Goal: Complete application form

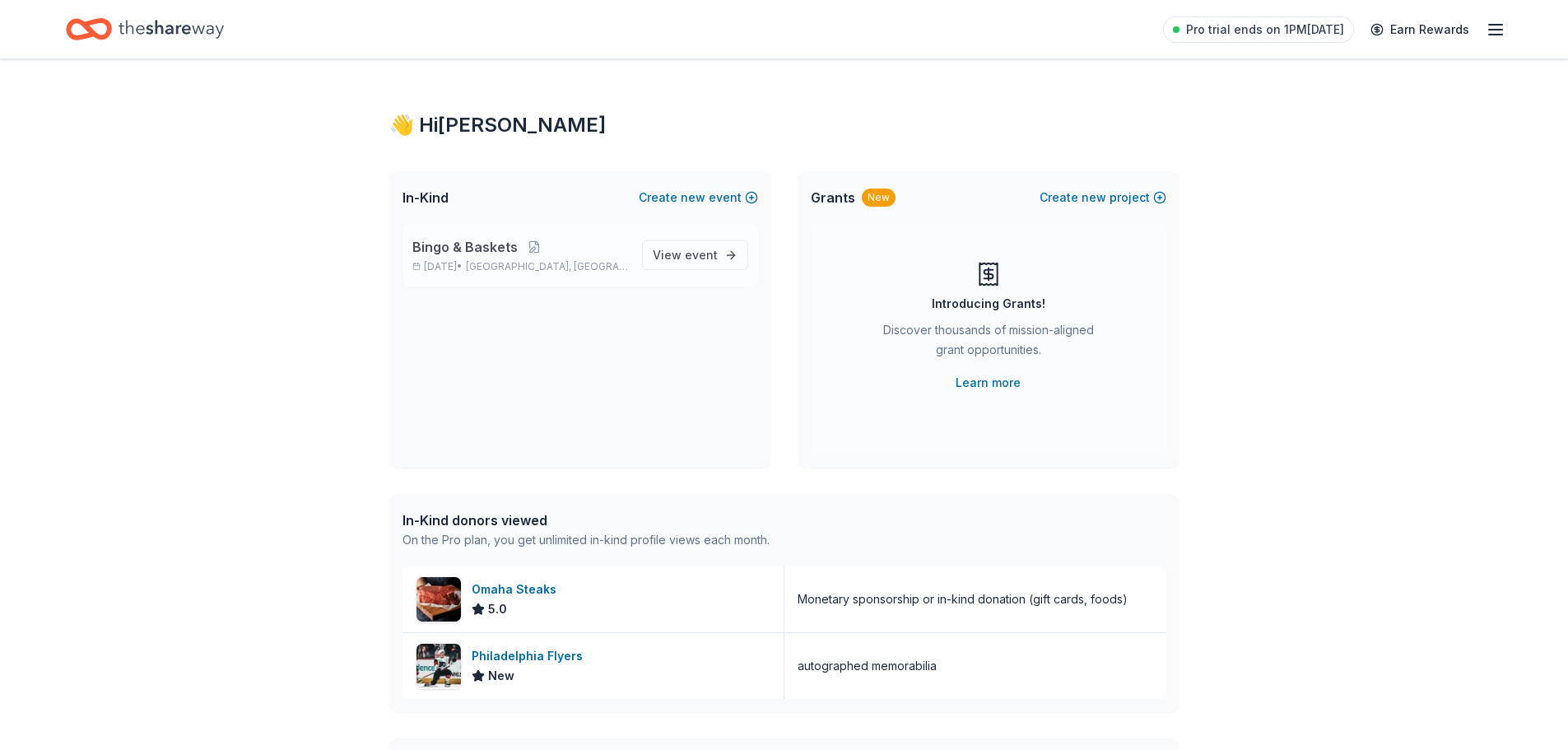
click at [575, 251] on p "Bingo & Baskets" at bounding box center [520, 246] width 217 height 20
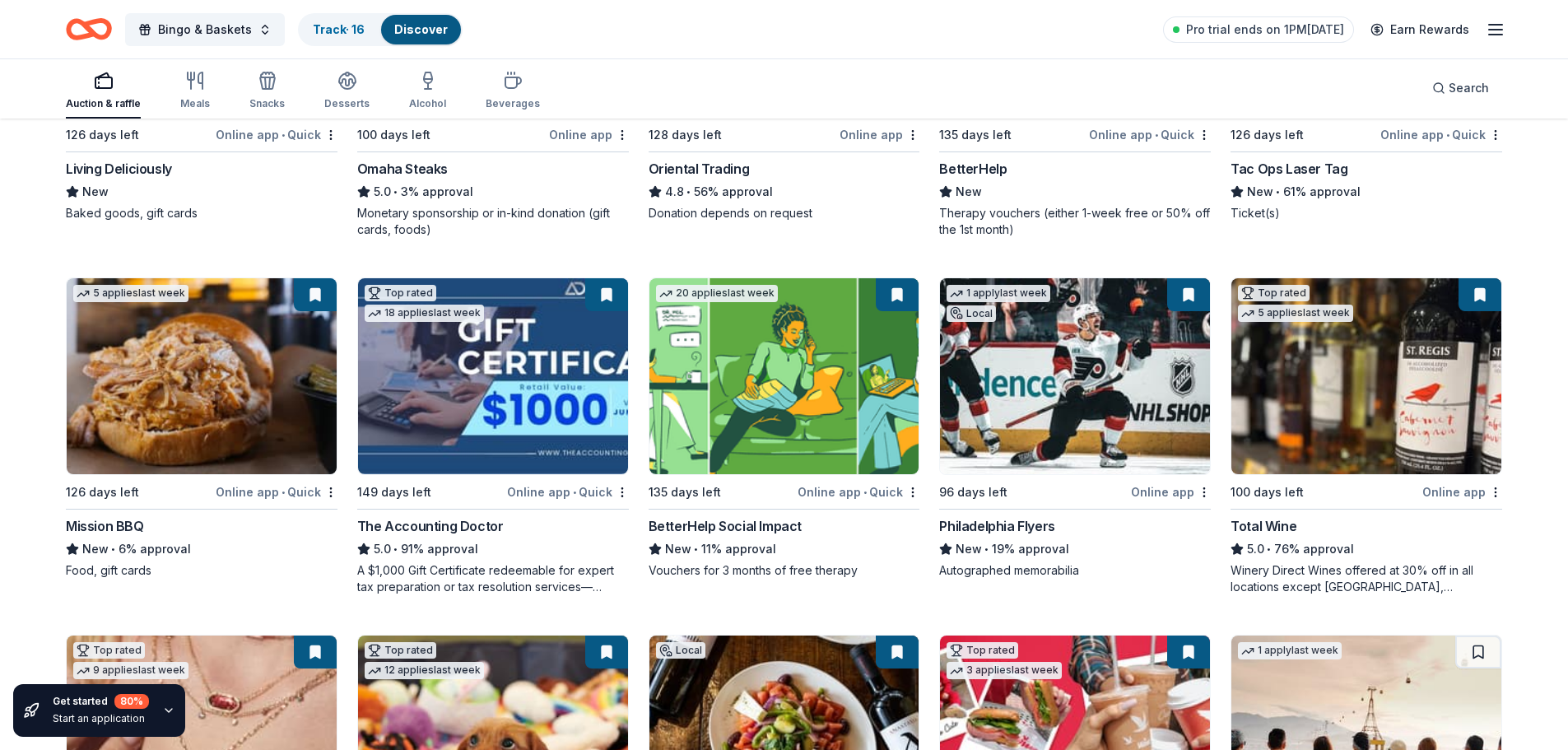
scroll to position [411, 0]
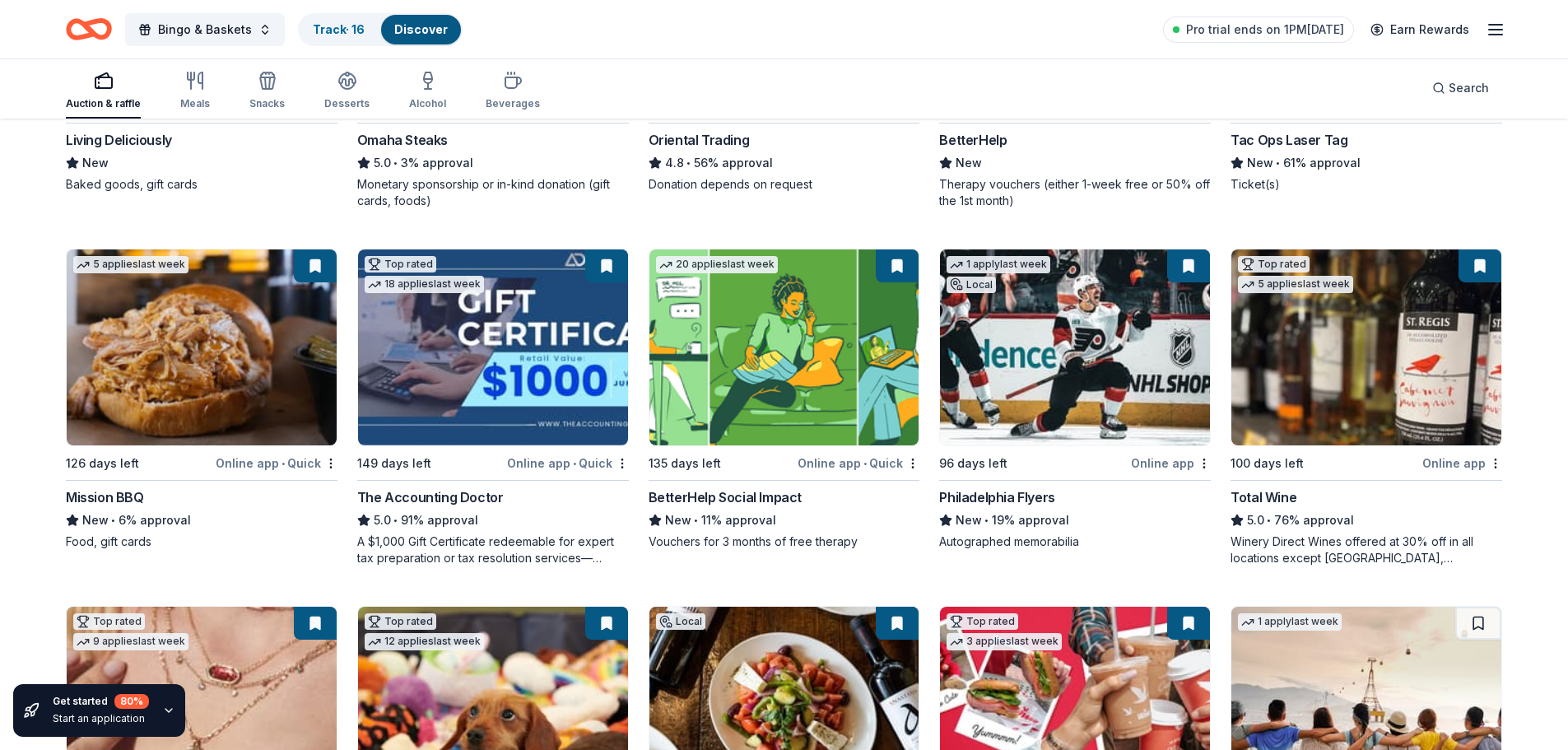
click at [1026, 499] on div "Philadelphia Flyers" at bounding box center [996, 497] width 115 height 20
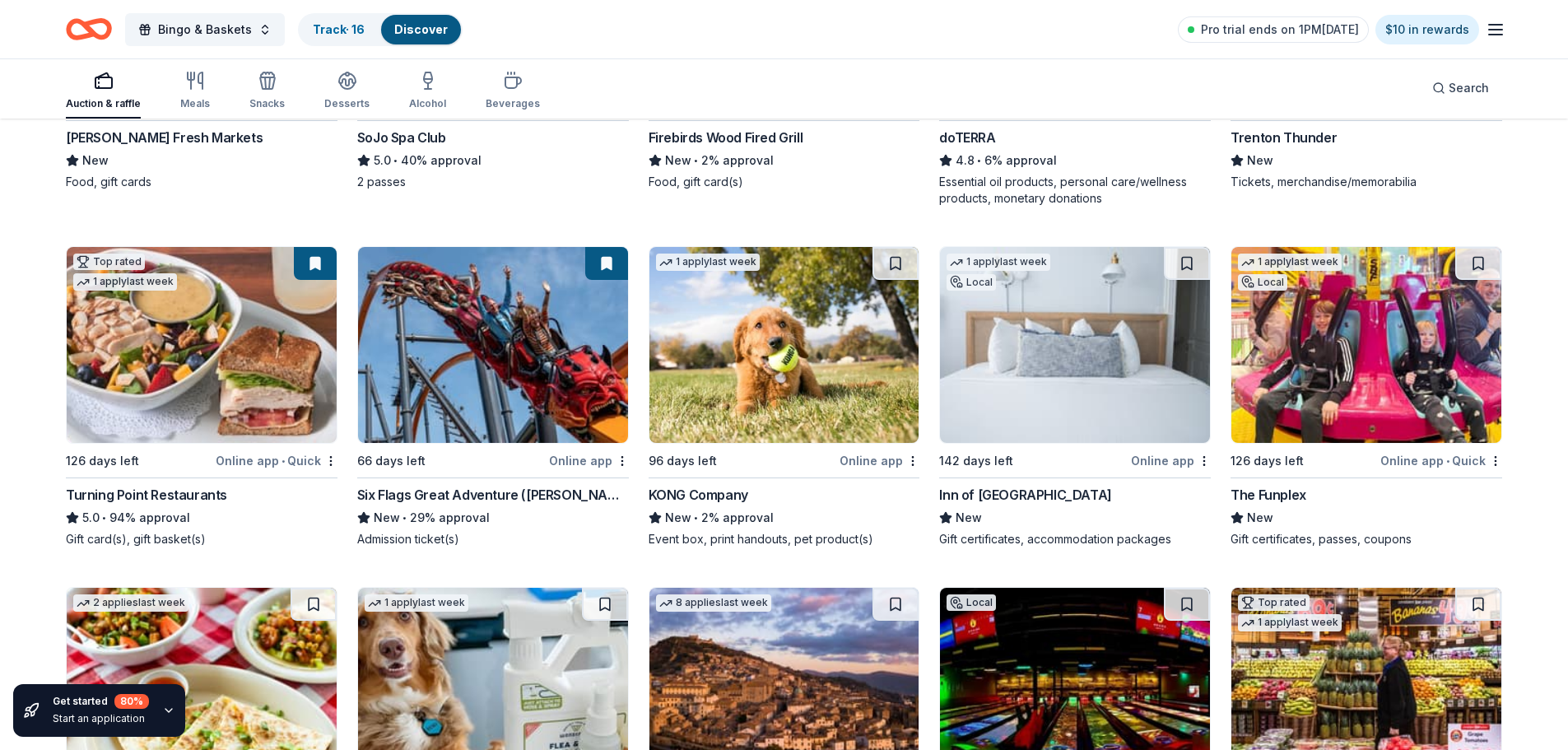
scroll to position [1568, 0]
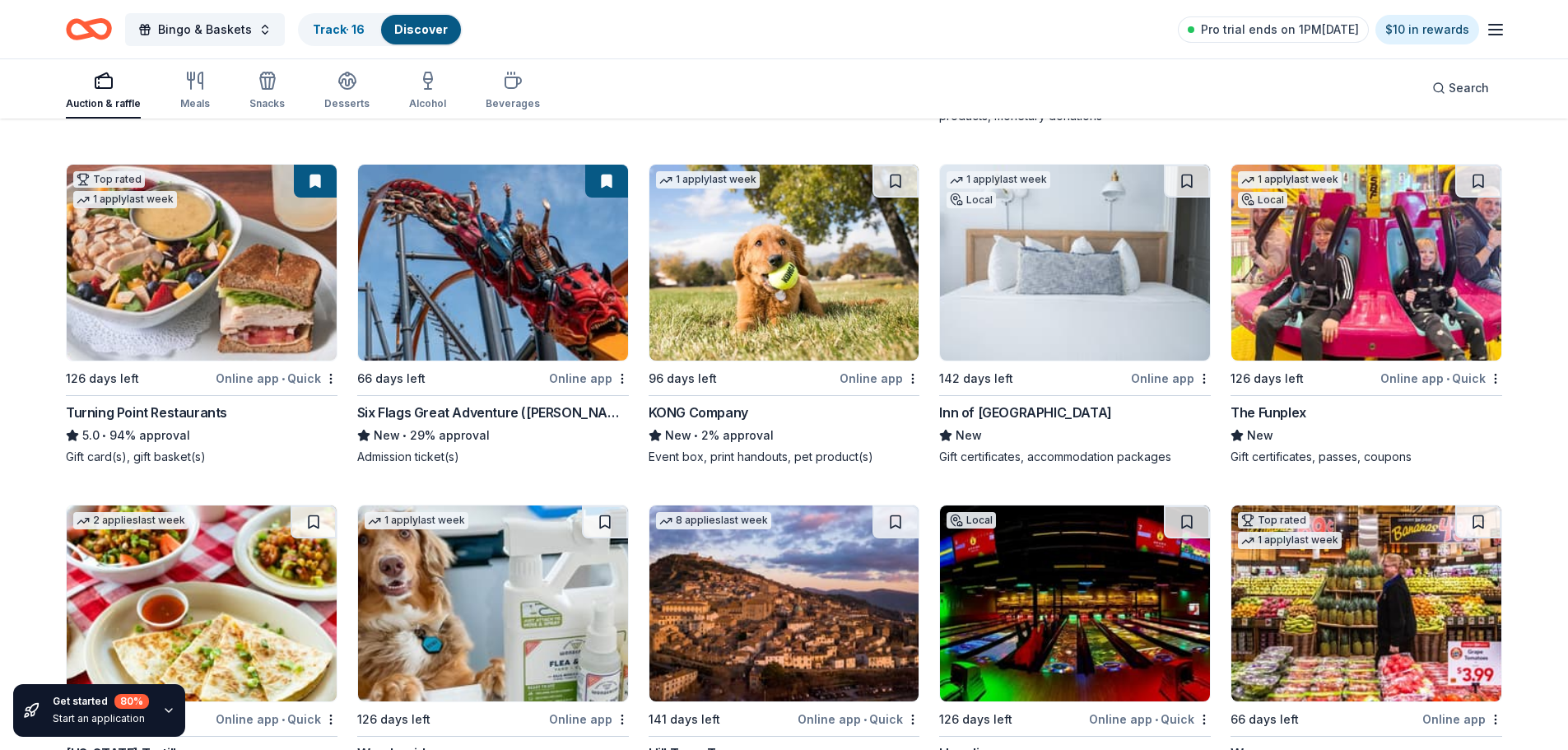
click at [872, 379] on div "Online app" at bounding box center [879, 378] width 79 height 21
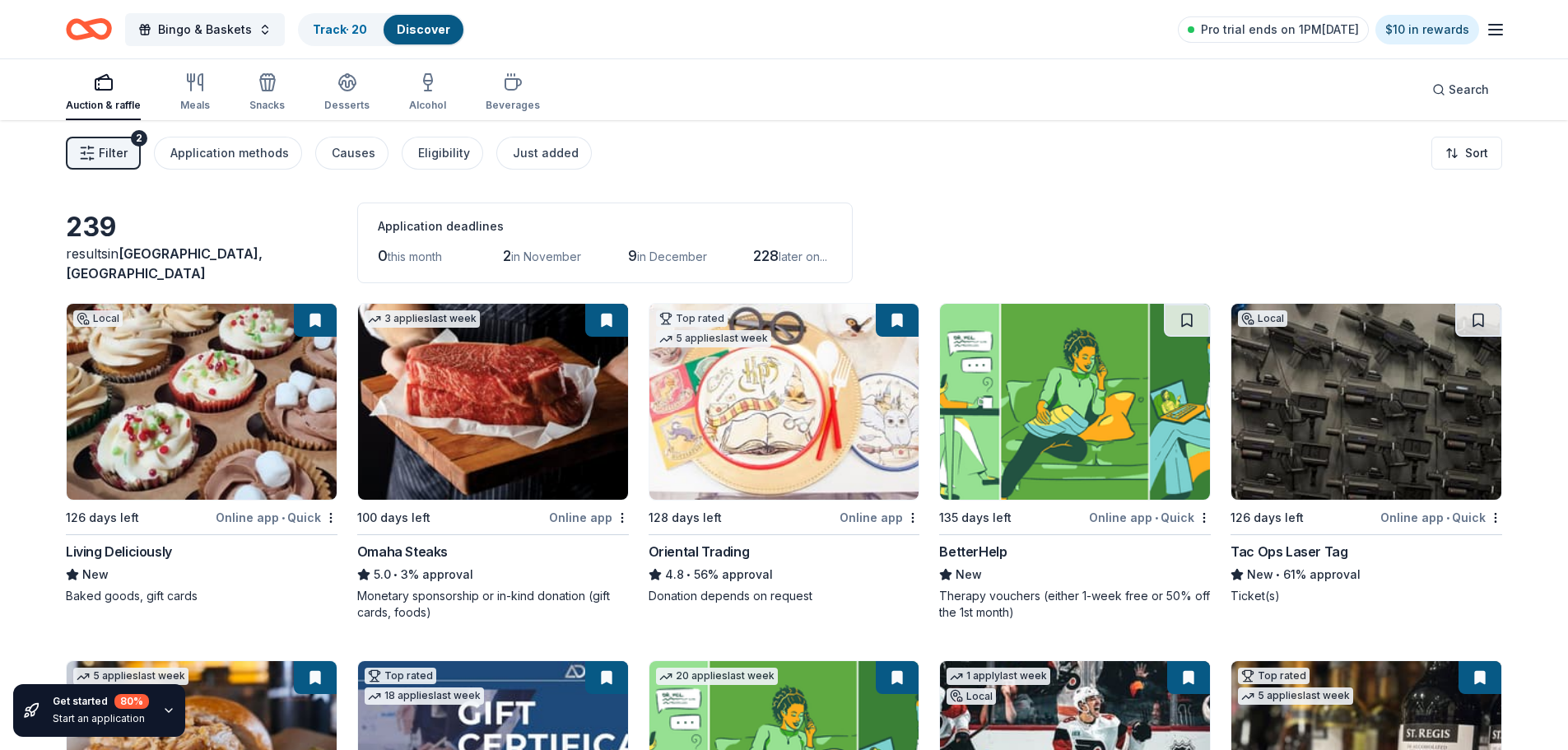
scroll to position [82, 0]
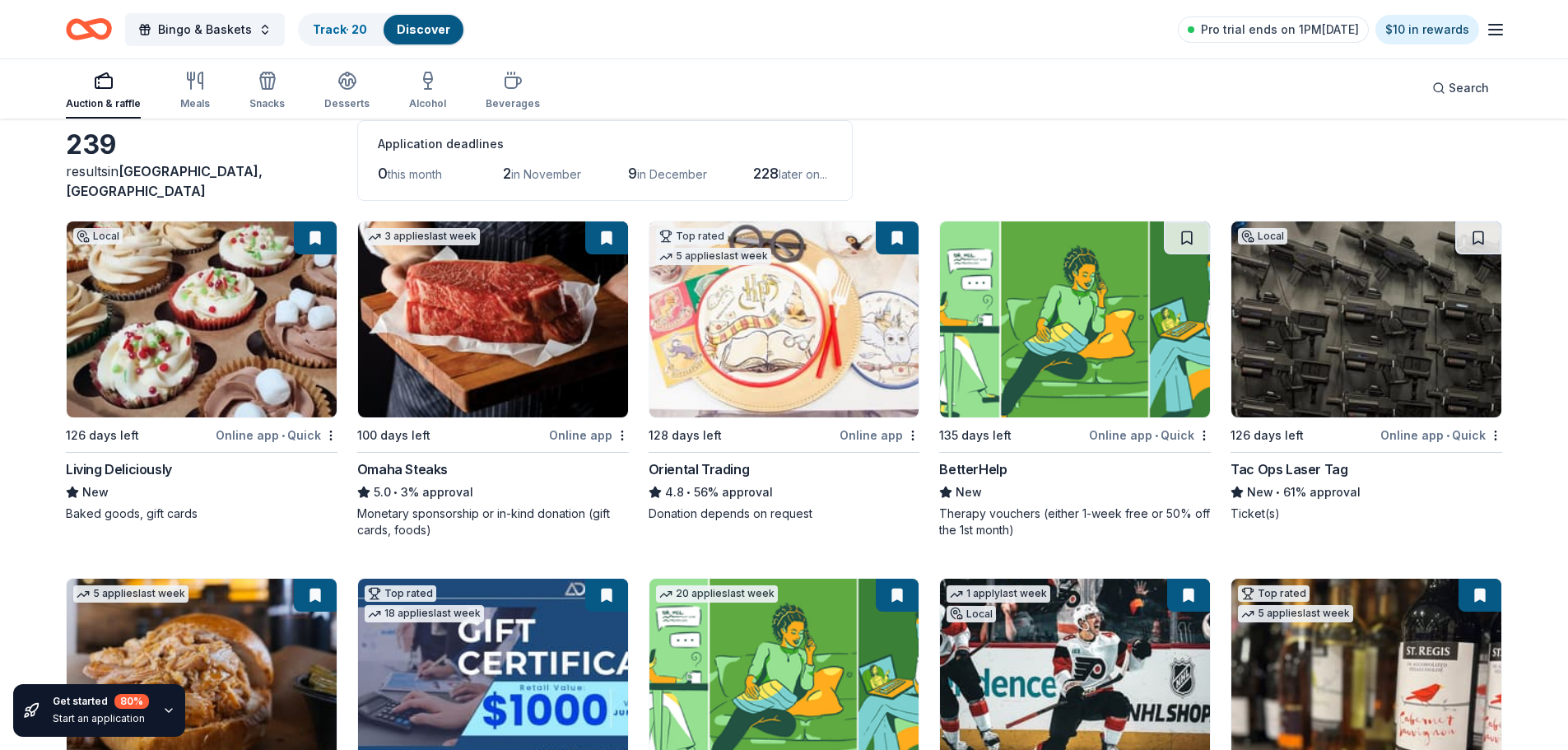
click at [143, 472] on div "Living Deliciously" at bounding box center [118, 469] width 106 height 20
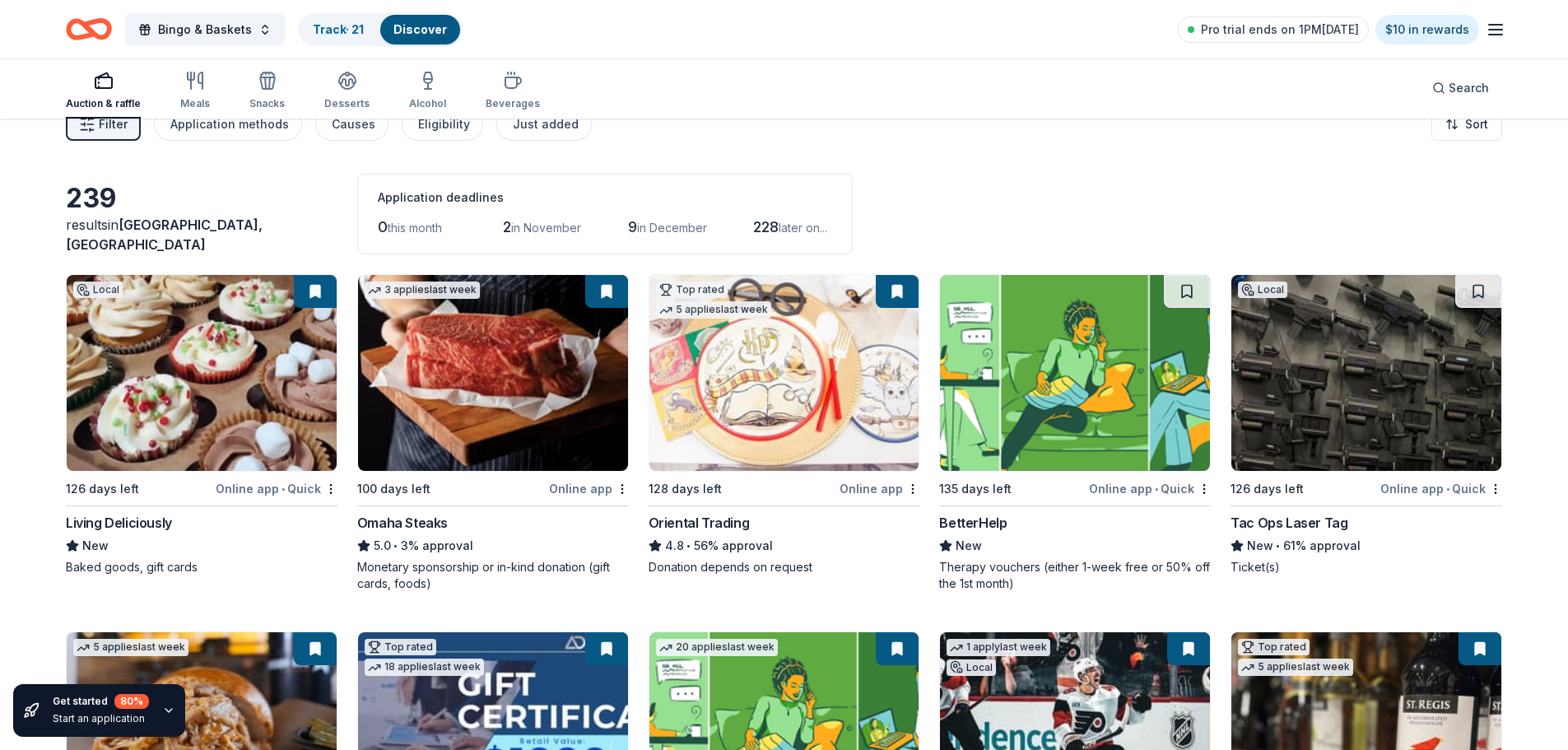
scroll to position [0, 0]
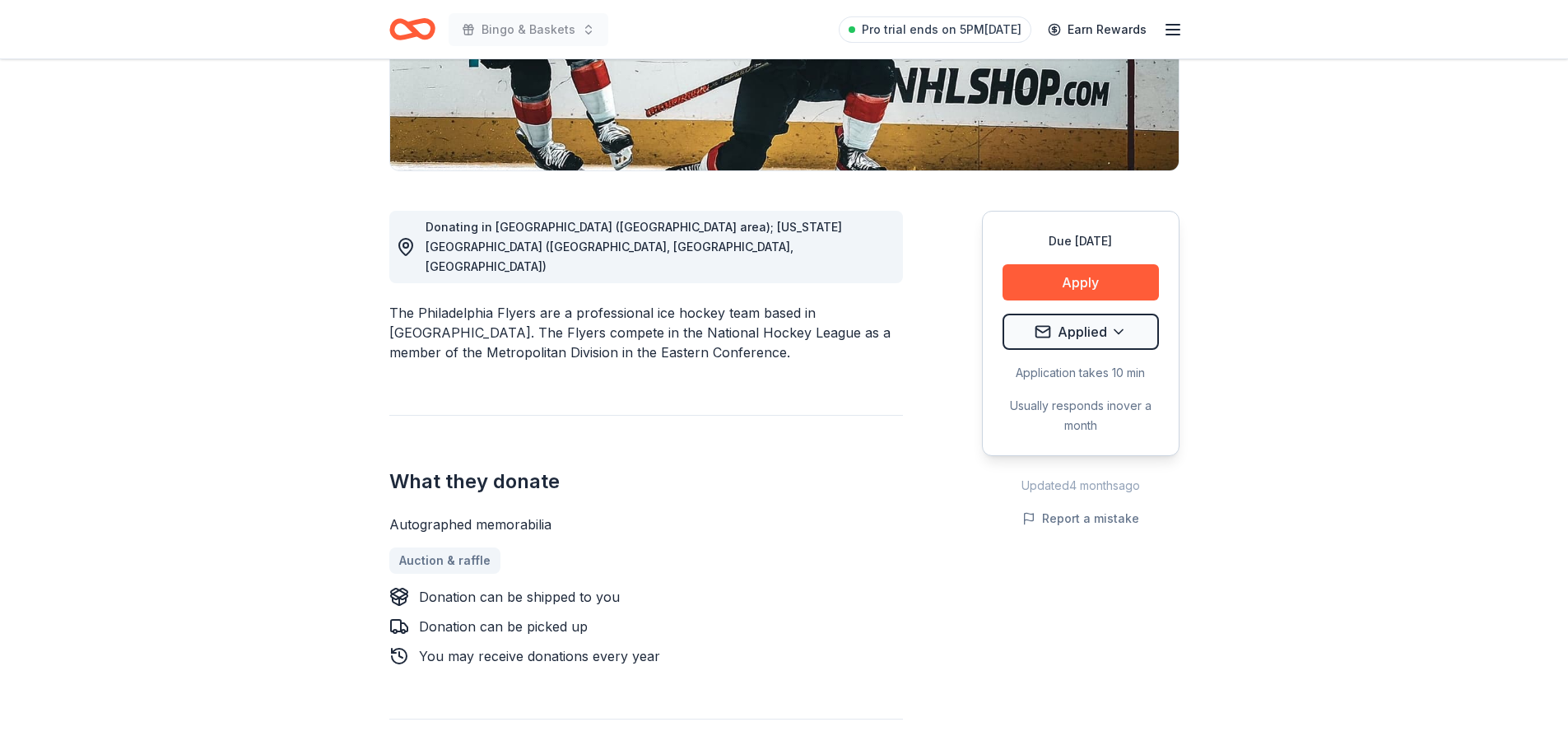
scroll to position [247, 0]
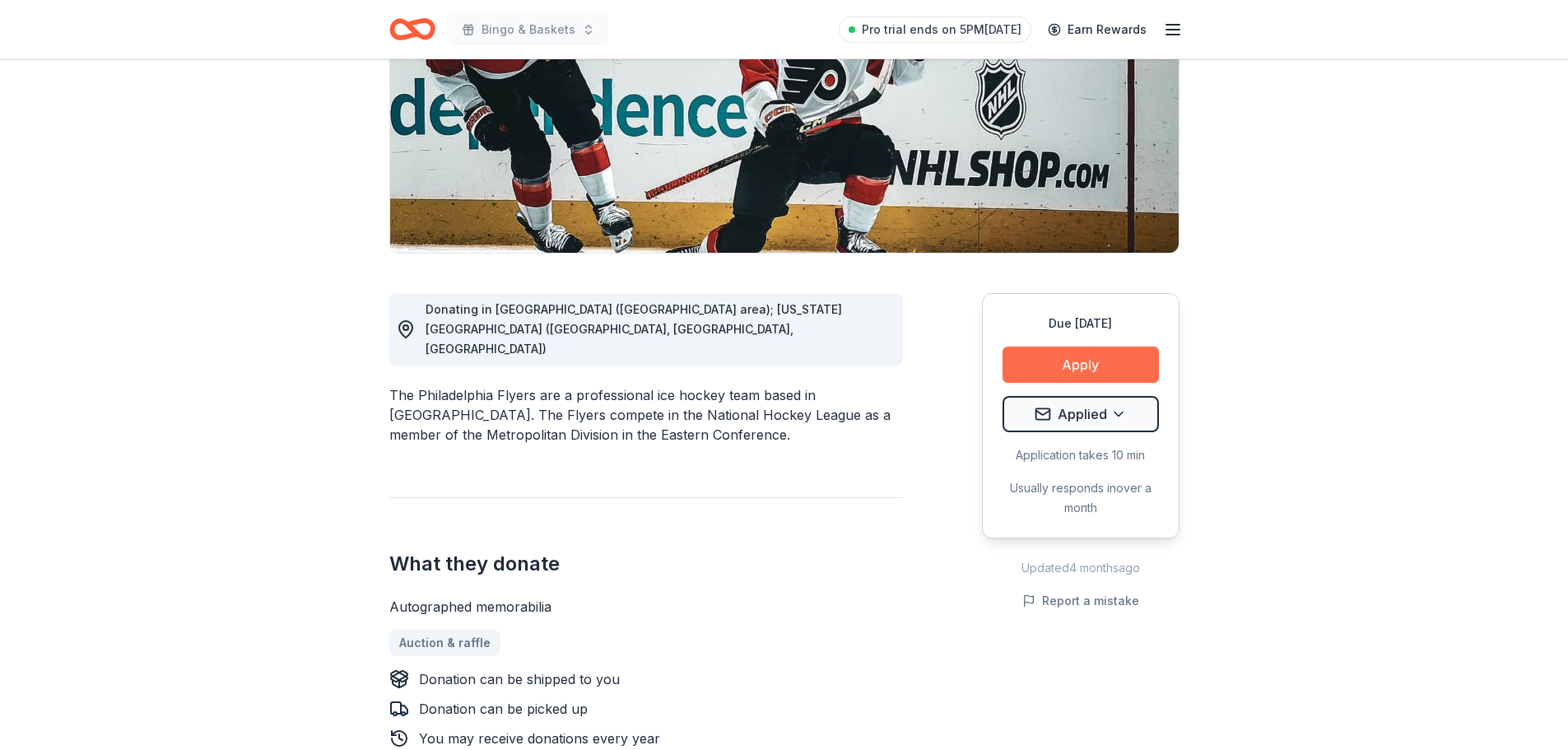
click at [1075, 368] on button "Apply" at bounding box center [1080, 365] width 156 height 36
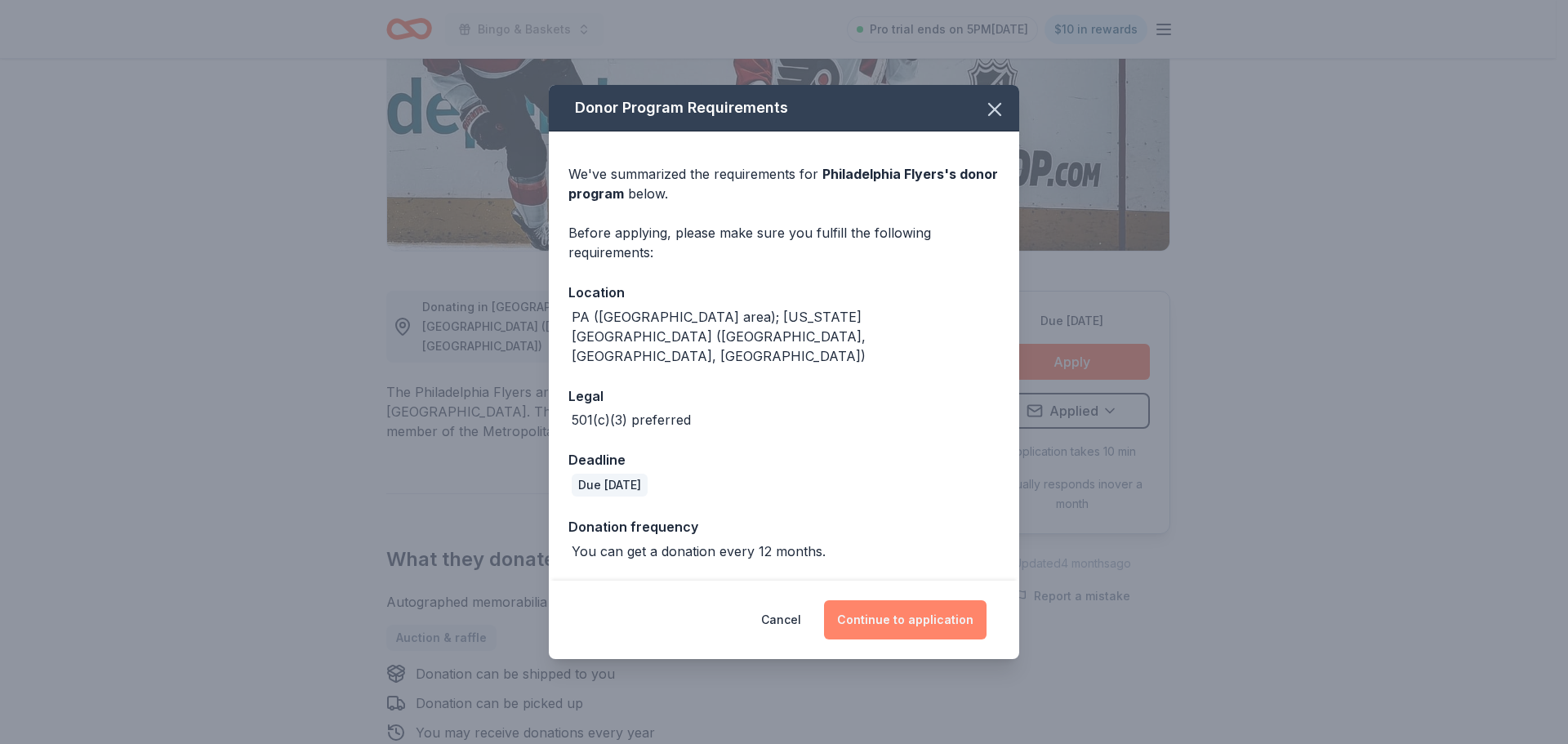
click at [931, 603] on button "Continue to application" at bounding box center [905, 620] width 163 height 39
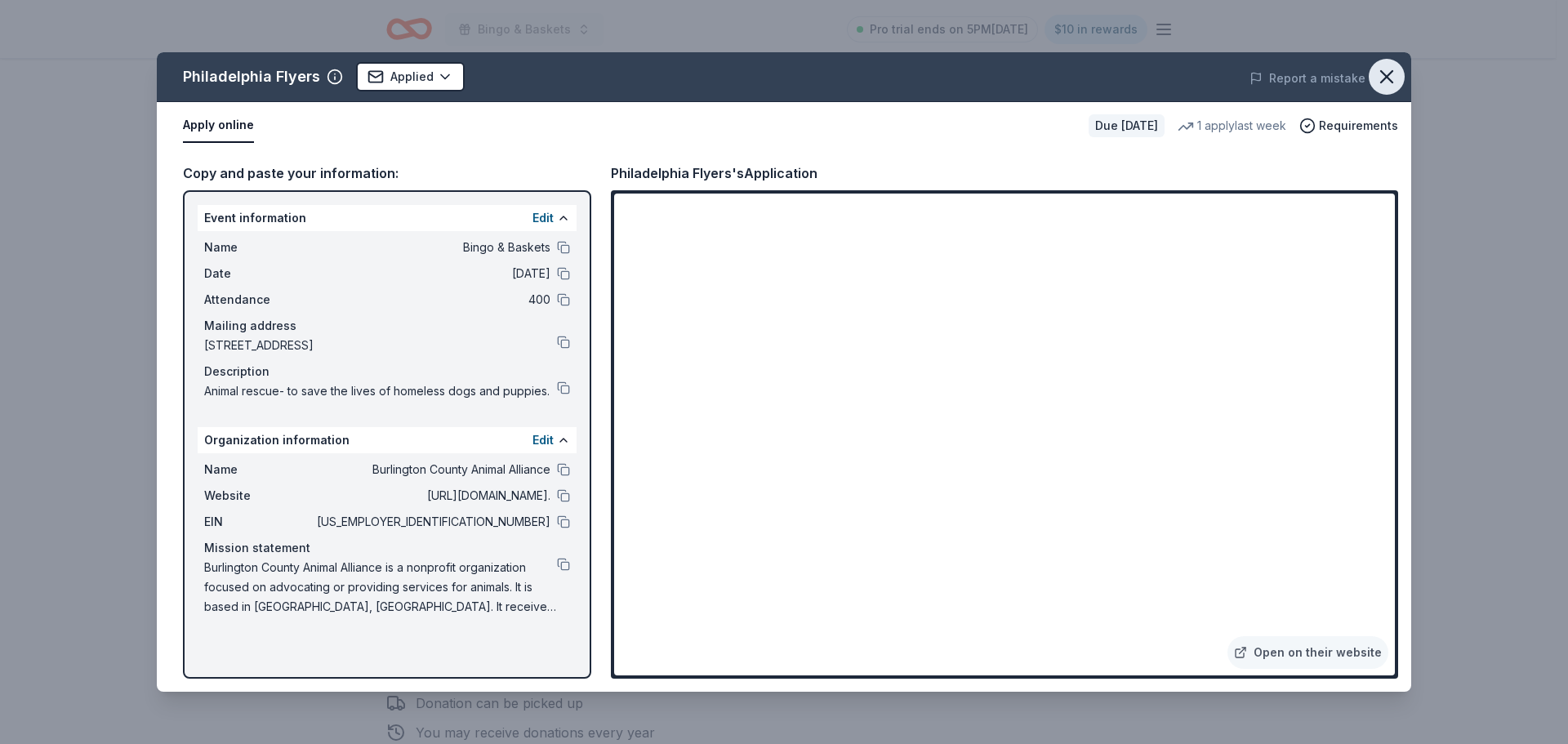
click at [1392, 69] on icon "button" at bounding box center [1386, 76] width 23 height 23
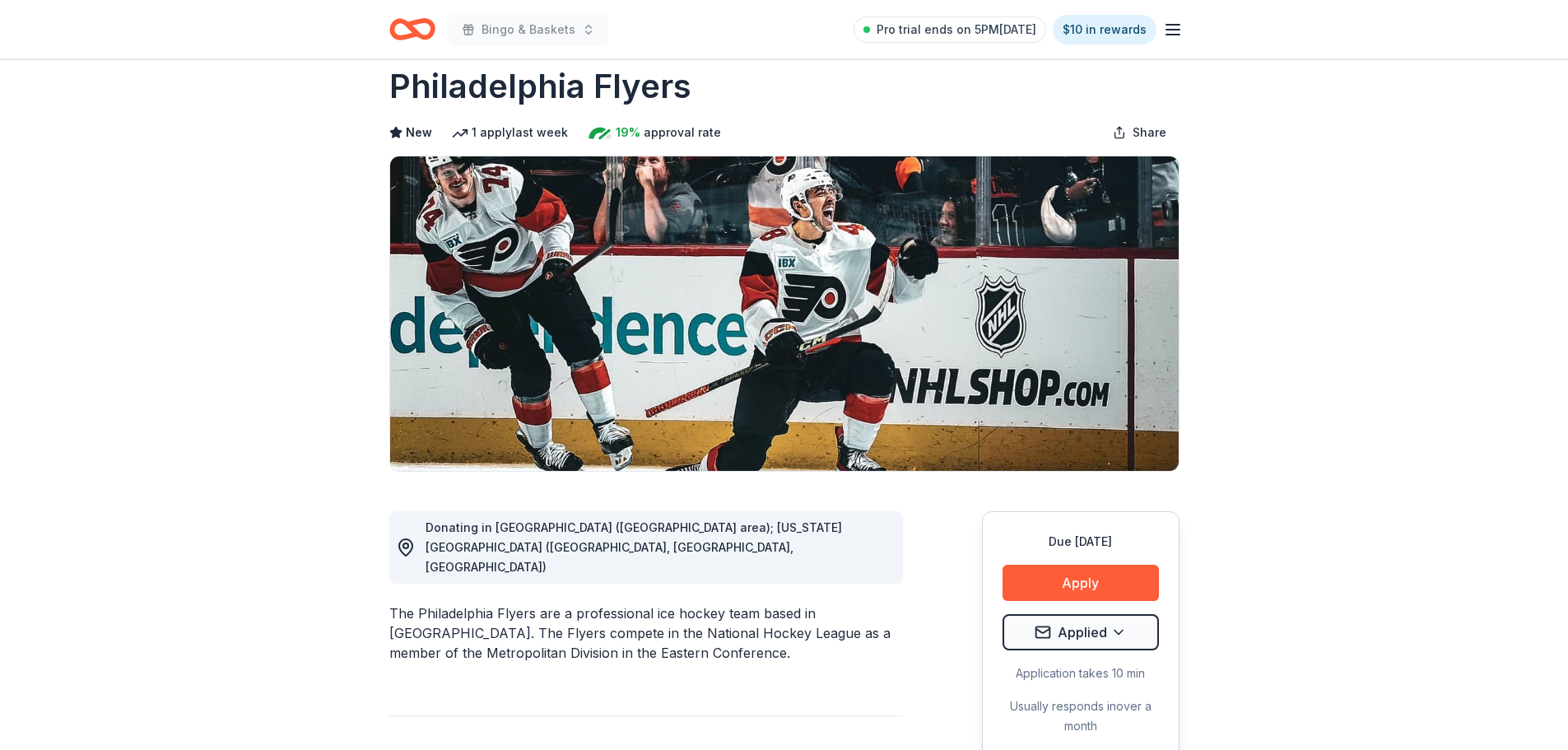
scroll to position [0, 0]
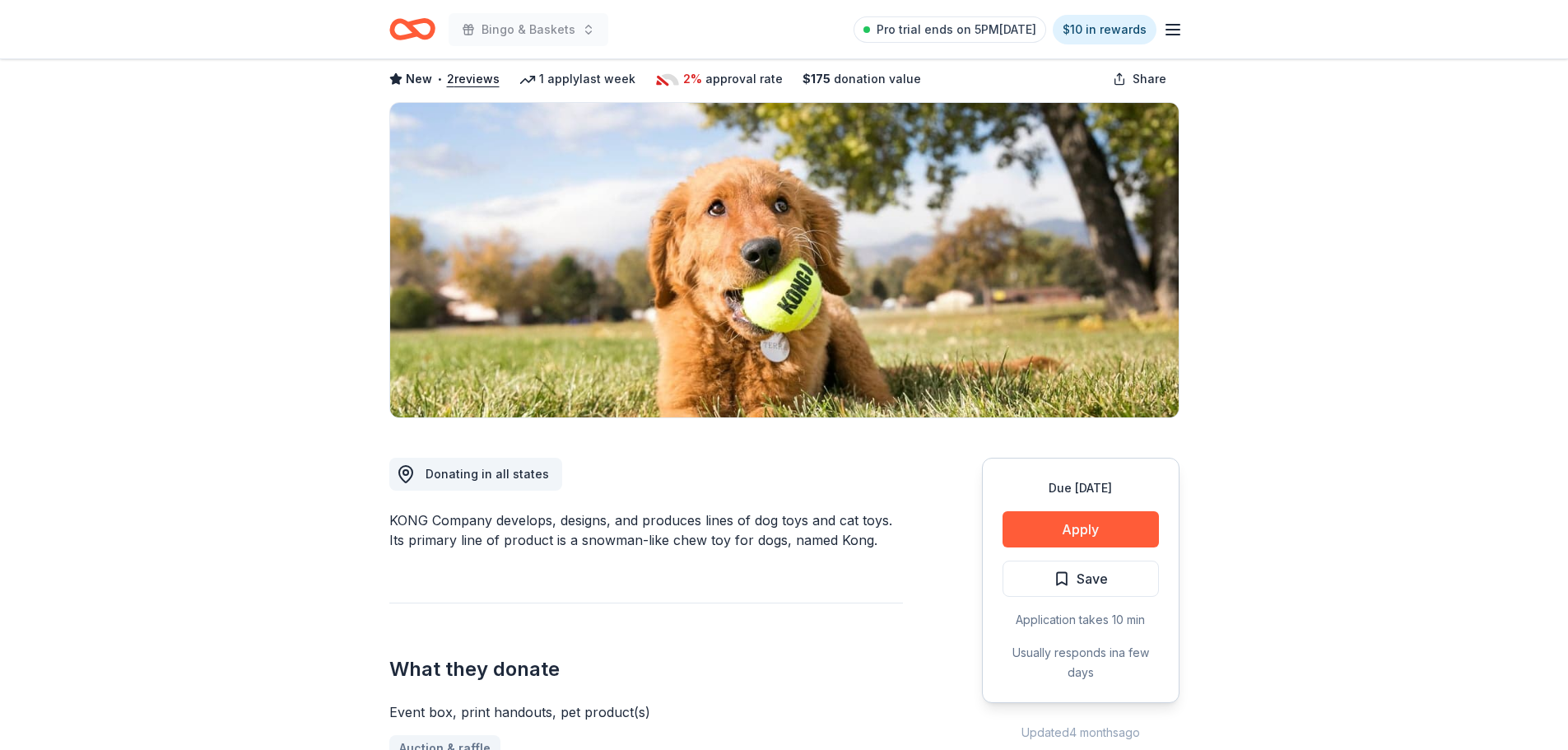
scroll to position [165, 0]
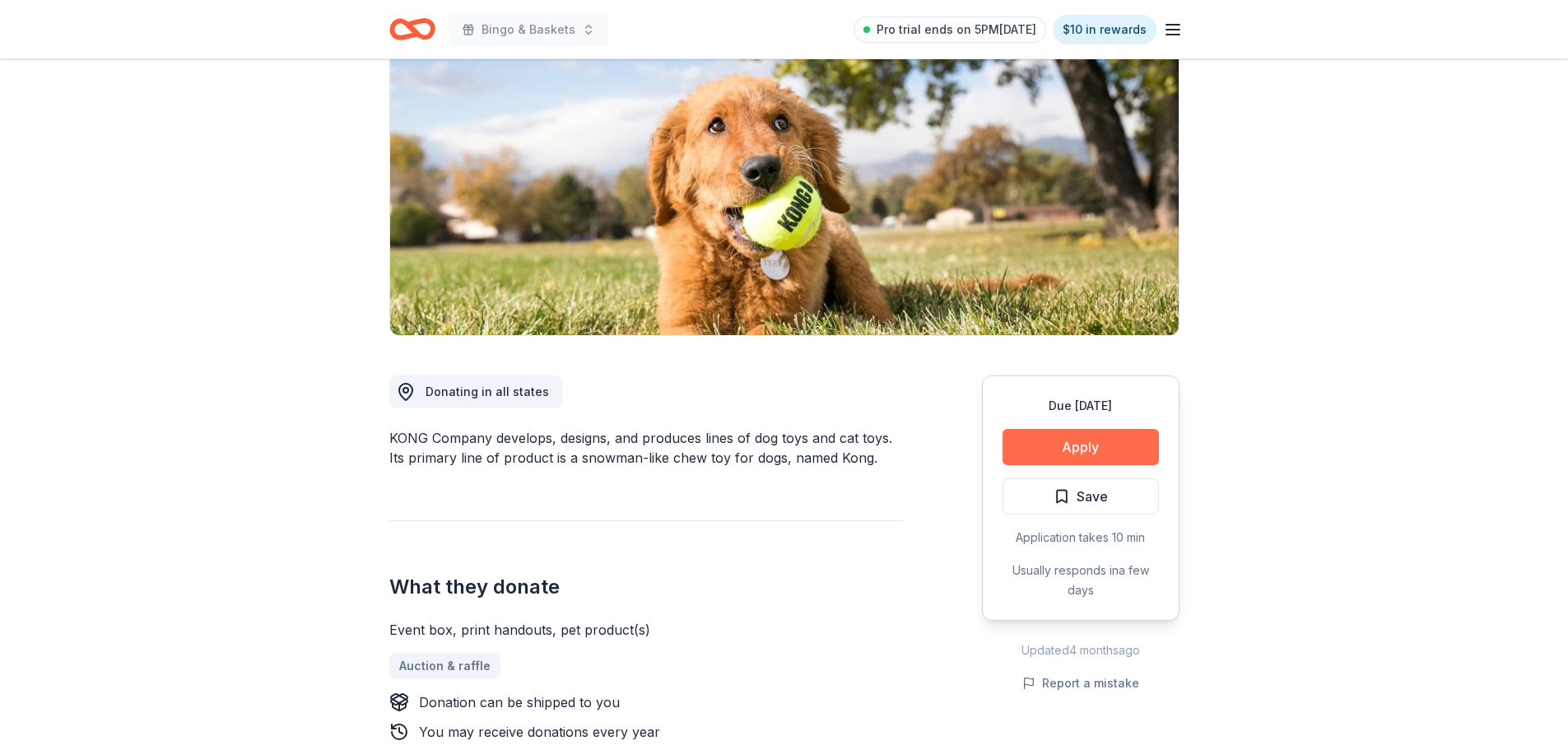
click at [1087, 442] on button "Apply" at bounding box center [1080, 447] width 156 height 36
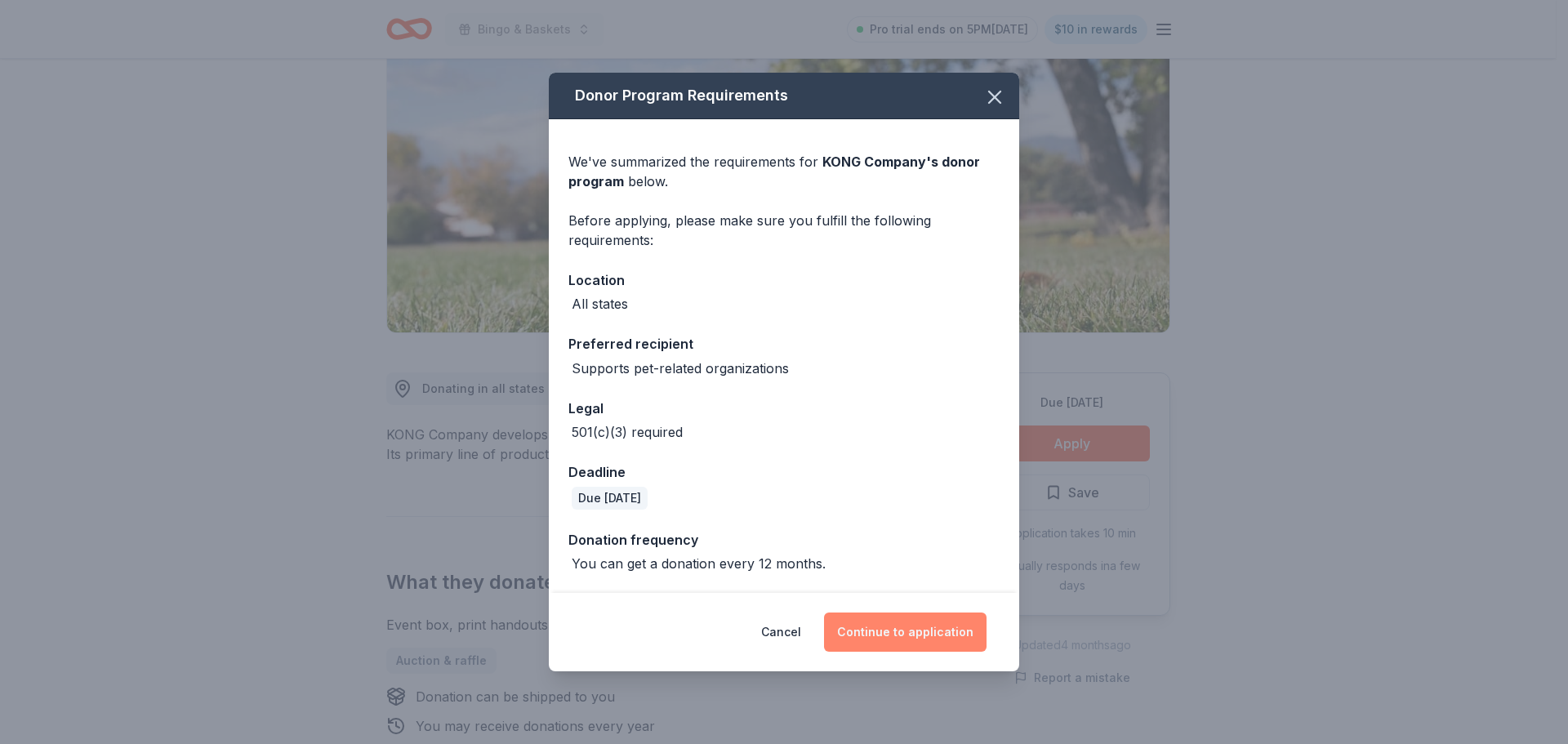
click at [920, 637] on button "Continue to application" at bounding box center [905, 632] width 163 height 39
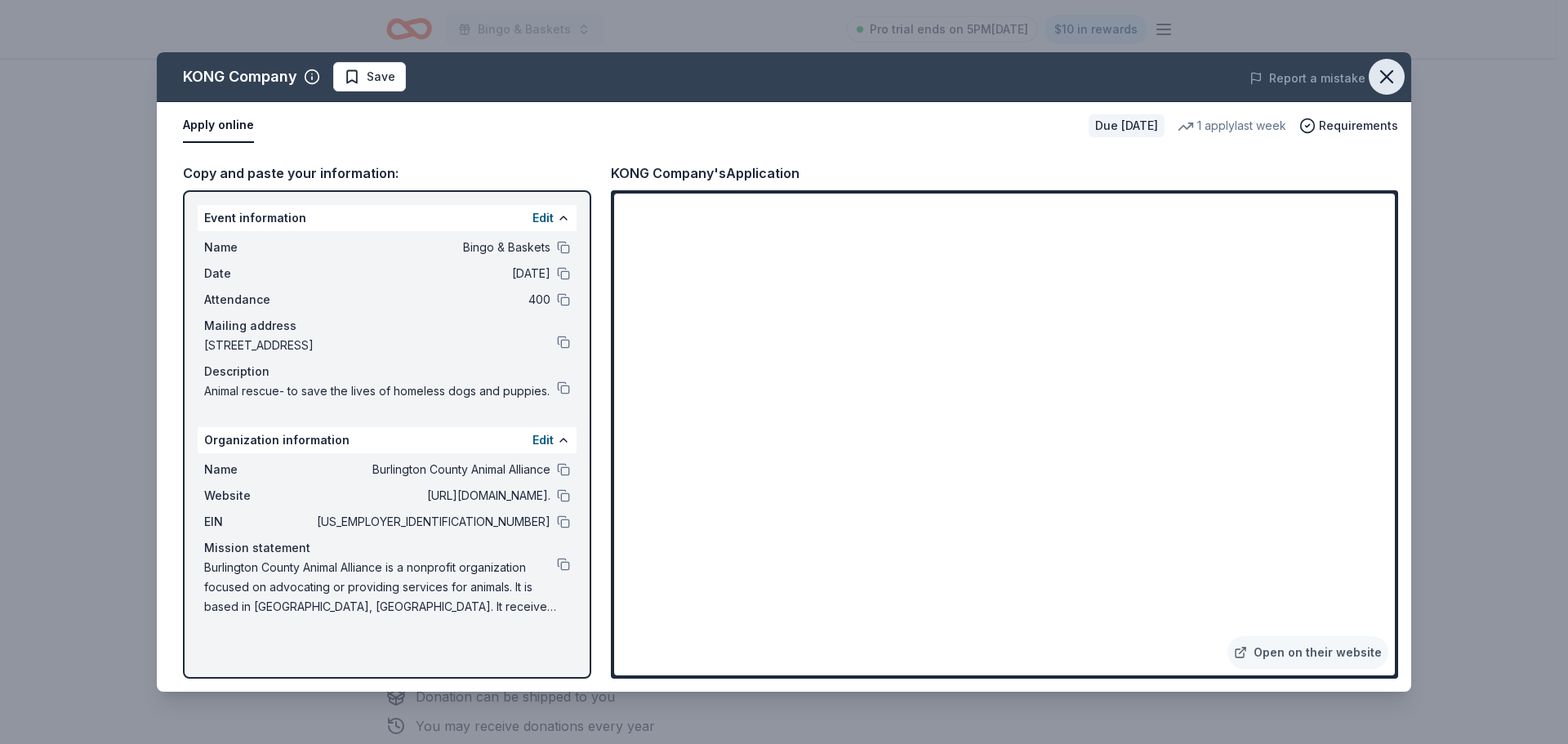
click at [1391, 81] on icon "button" at bounding box center [1386, 76] width 11 height 11
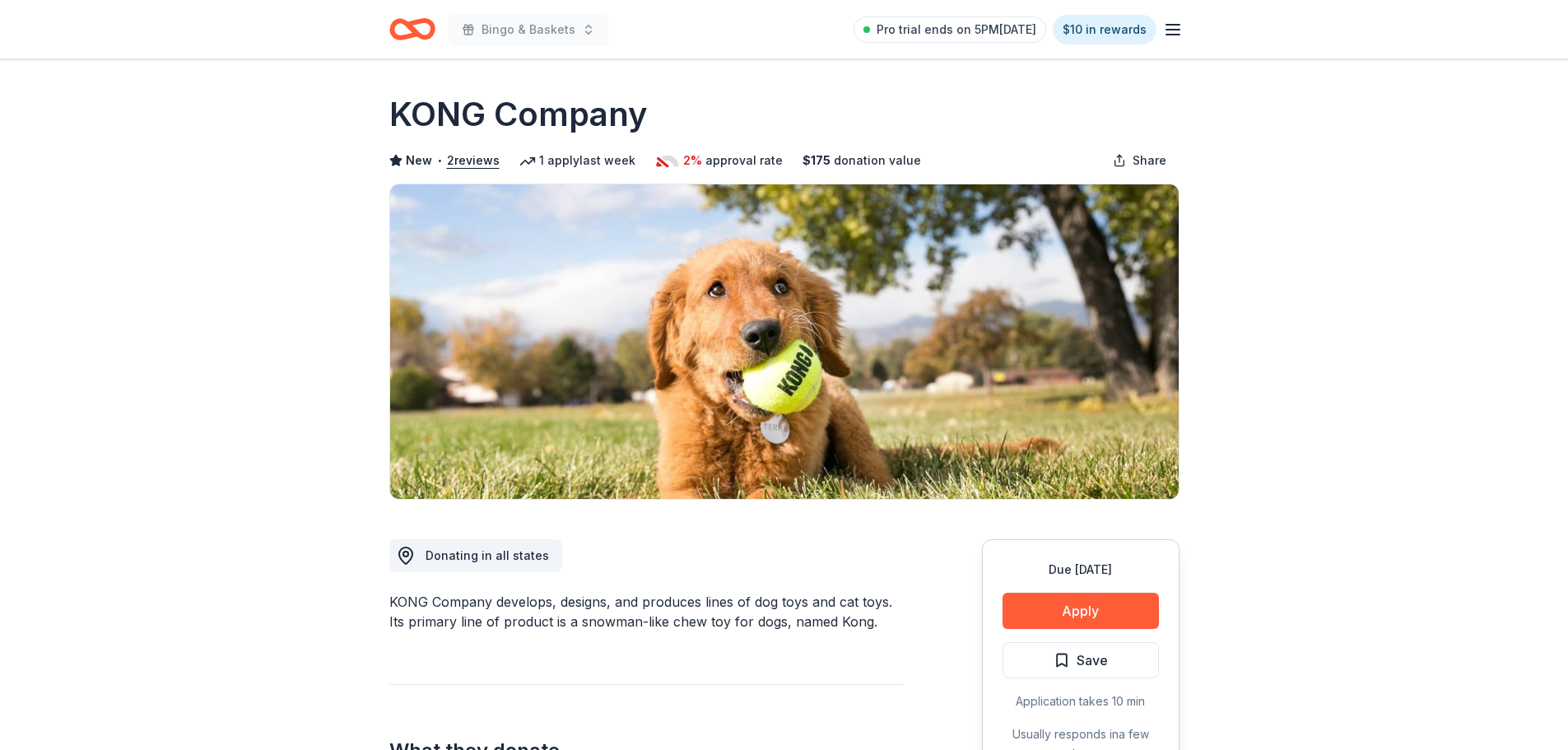
scroll to position [0, 0]
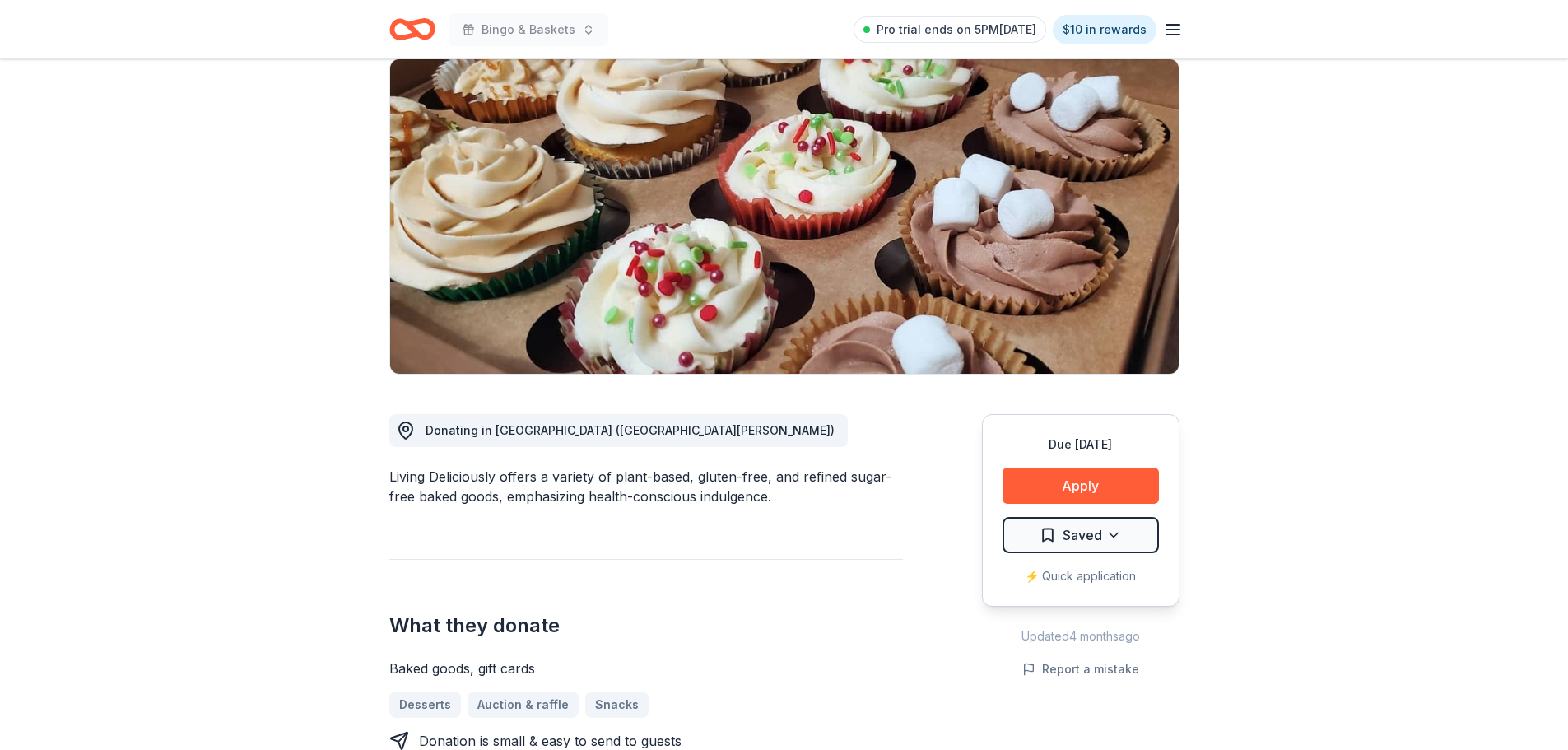
scroll to position [165, 0]
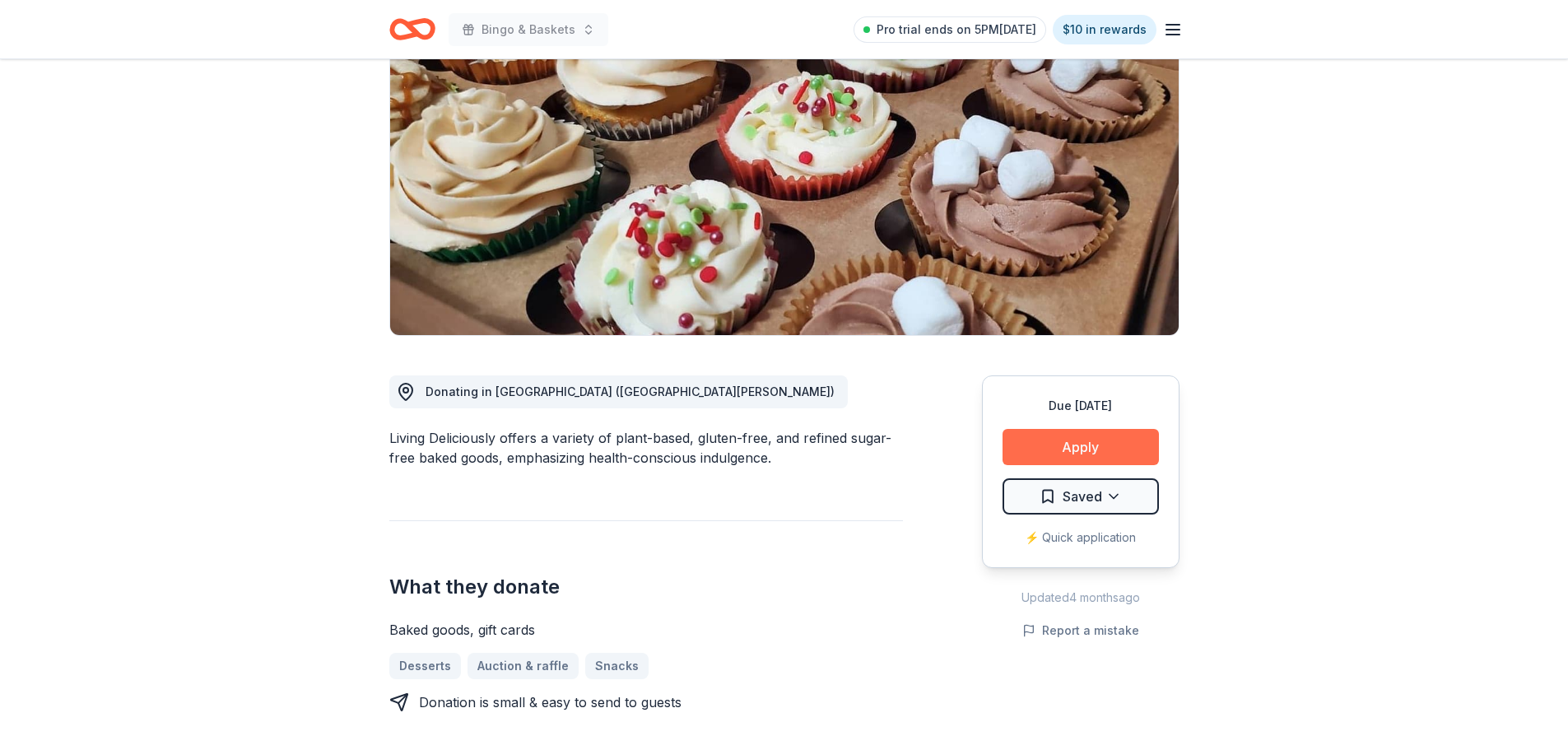
click at [1089, 449] on button "Apply" at bounding box center [1080, 447] width 156 height 36
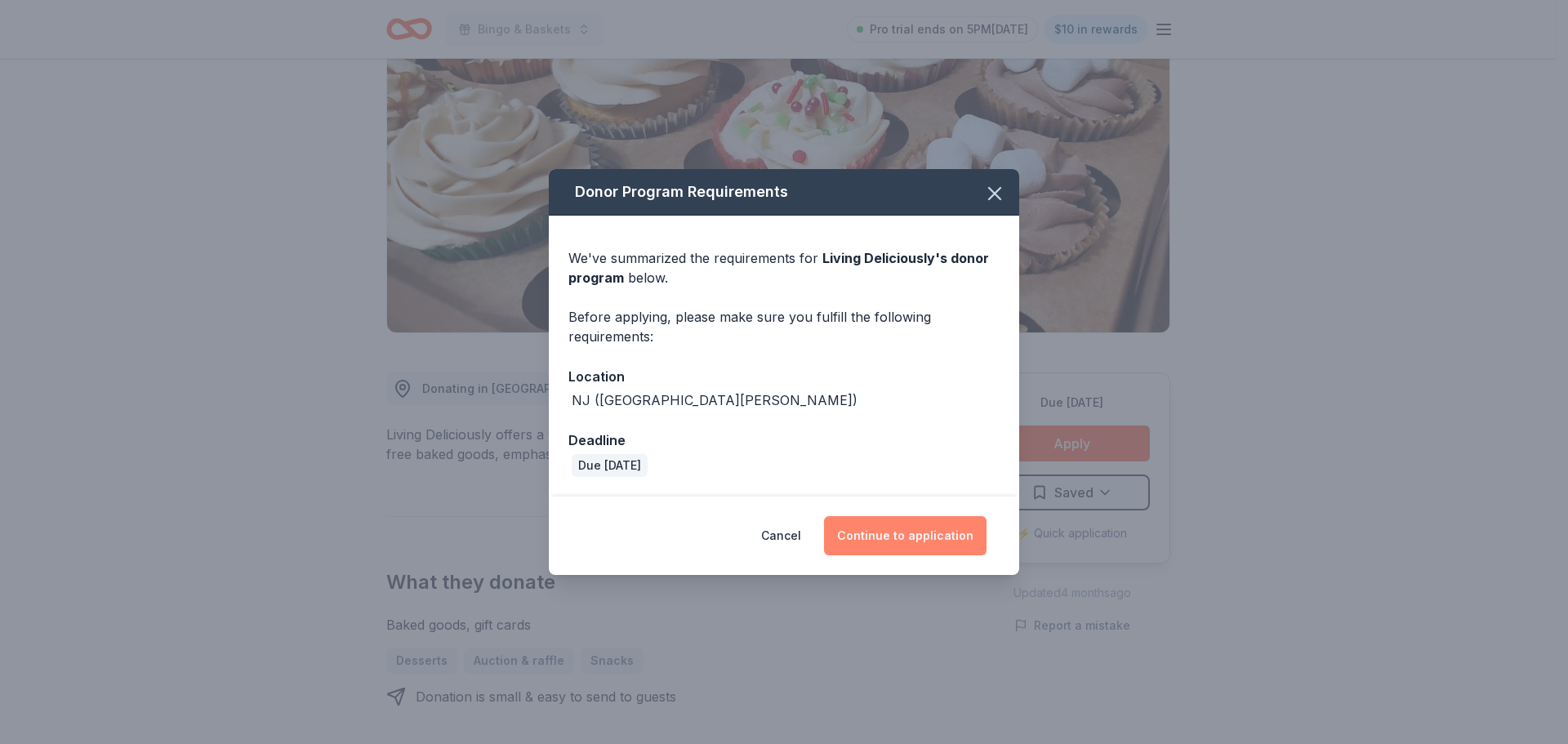
click at [929, 533] on button "Continue to application" at bounding box center [905, 536] width 163 height 39
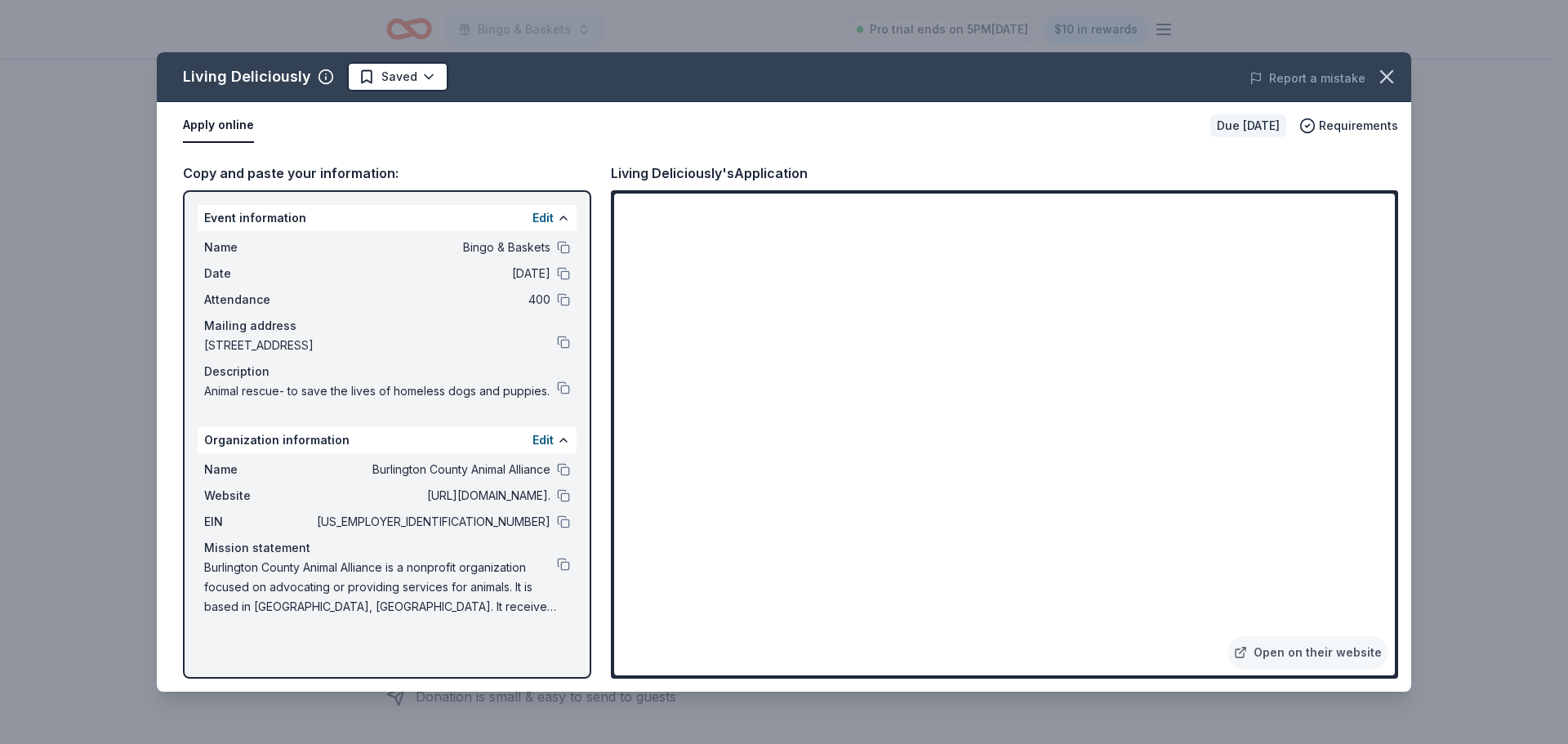
drag, startPoint x: 204, startPoint y: 251, endPoint x: 290, endPoint y: 255, distance: 86.1
click at [290, 255] on span "Name" at bounding box center [259, 247] width 110 height 20
click at [309, 259] on div "Name Bingo & Baskets Date [DATE] Attendance 400 Mailing address [STREET_ADDRESS…" at bounding box center [387, 320] width 379 height 177
click at [562, 249] on button at bounding box center [563, 247] width 13 height 13
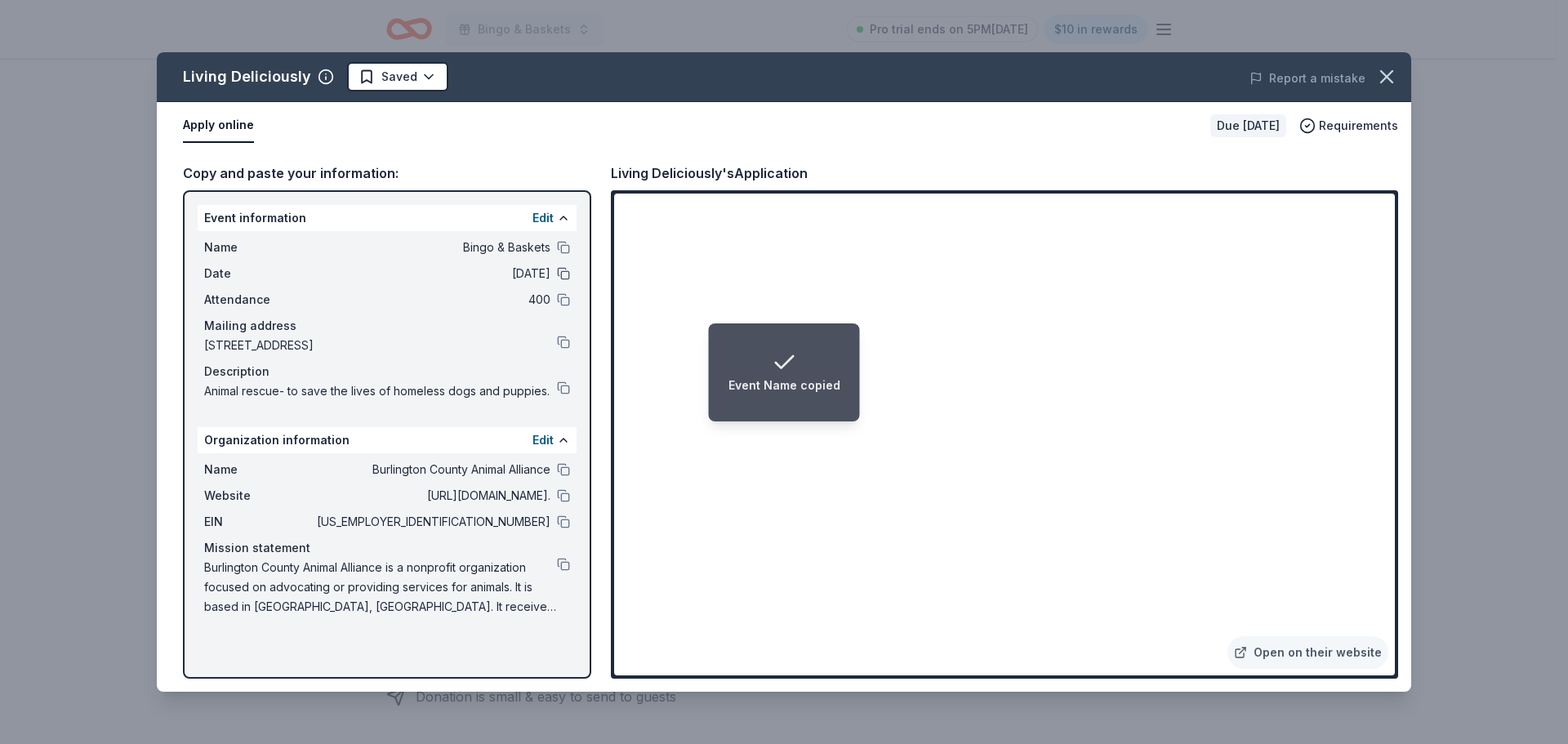
click at [560, 272] on button at bounding box center [563, 273] width 13 height 13
click at [566, 471] on button at bounding box center [563, 469] width 13 height 13
click at [565, 497] on button at bounding box center [563, 495] width 13 height 13
click at [563, 564] on button at bounding box center [563, 564] width 13 height 13
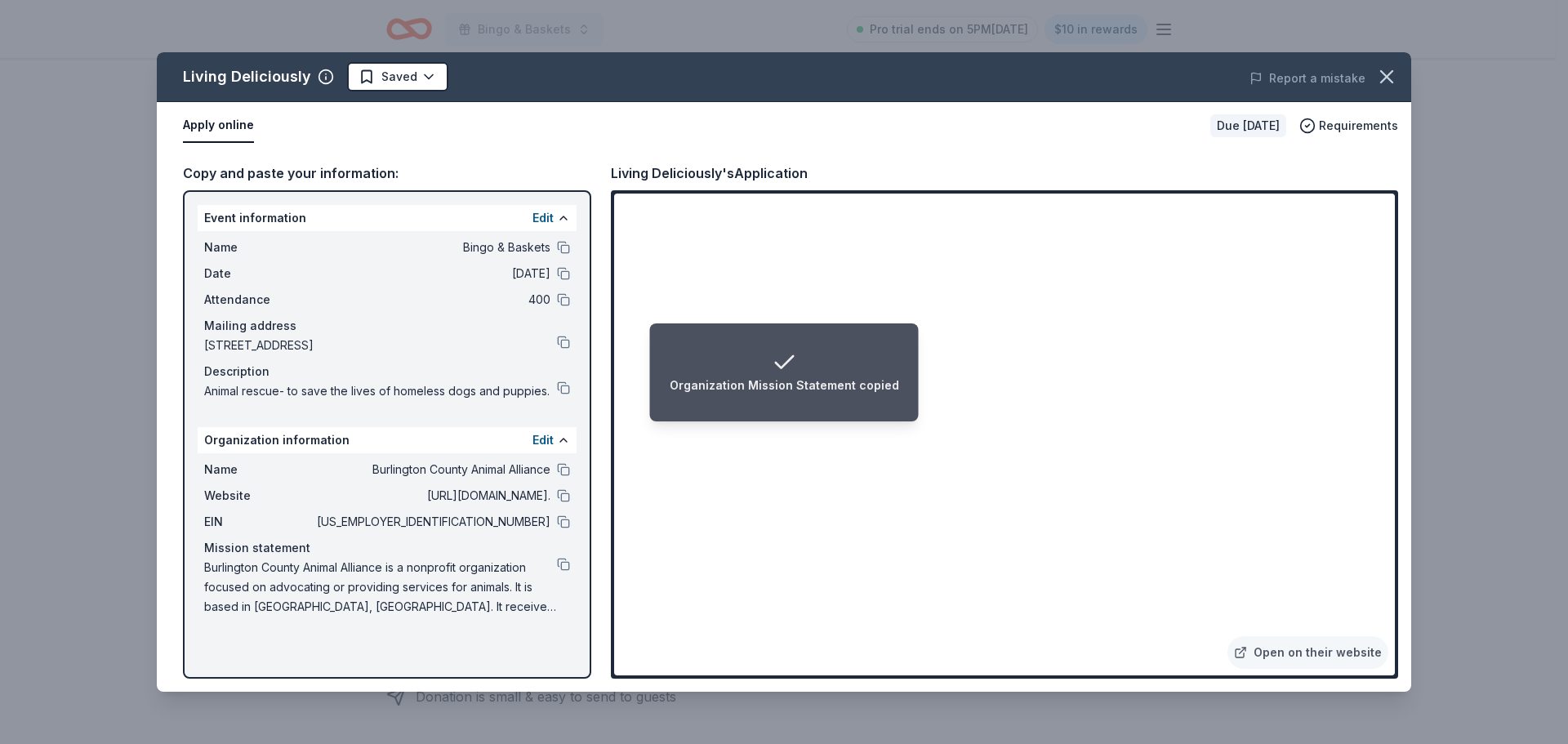
click at [227, 128] on button "Apply online" at bounding box center [218, 126] width 71 height 34
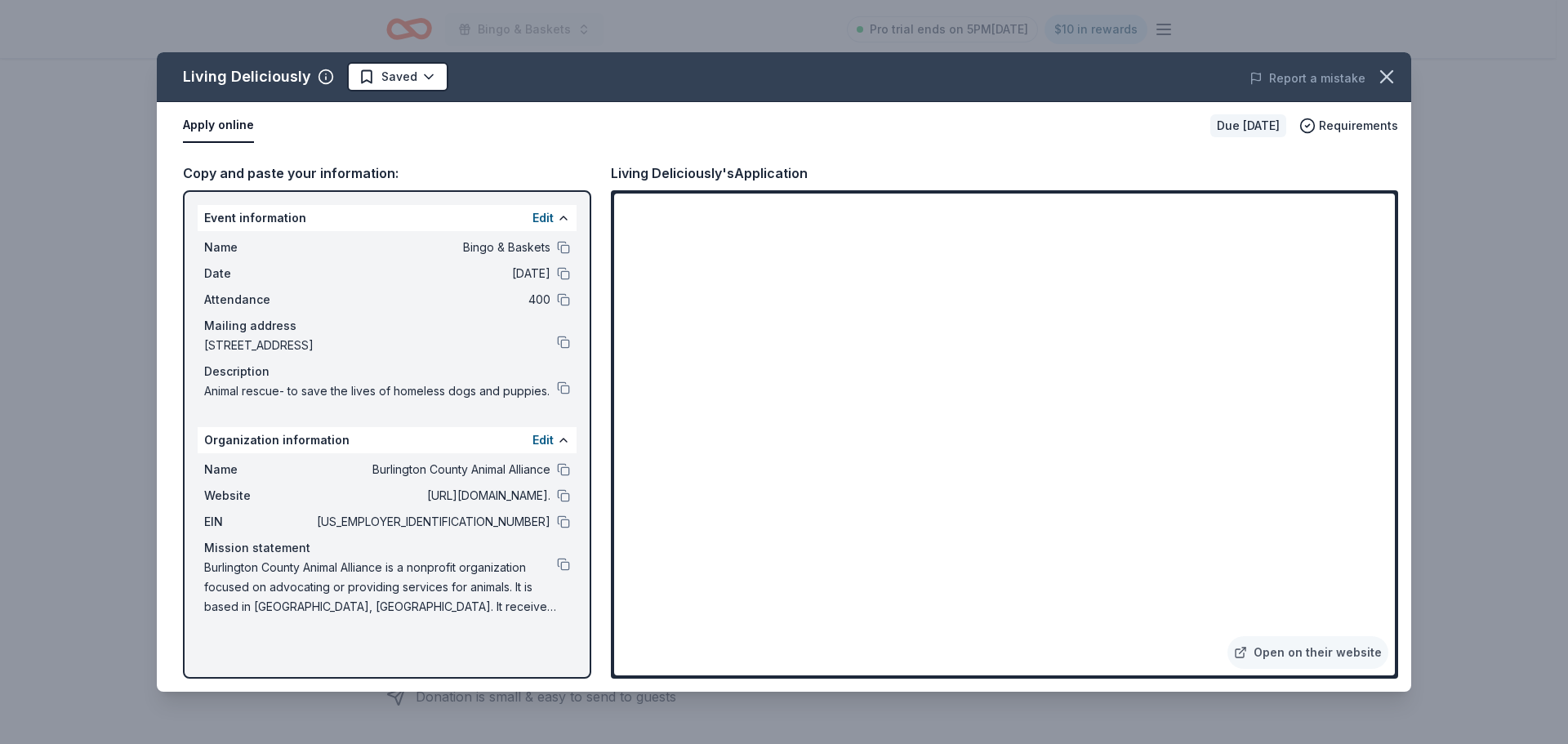
click at [213, 124] on button "Apply online" at bounding box center [218, 126] width 71 height 34
click at [1458, 341] on div "Living Deliciously Saved Report a mistake Apply online Due [DATE] Requirements …" at bounding box center [784, 372] width 1568 height 744
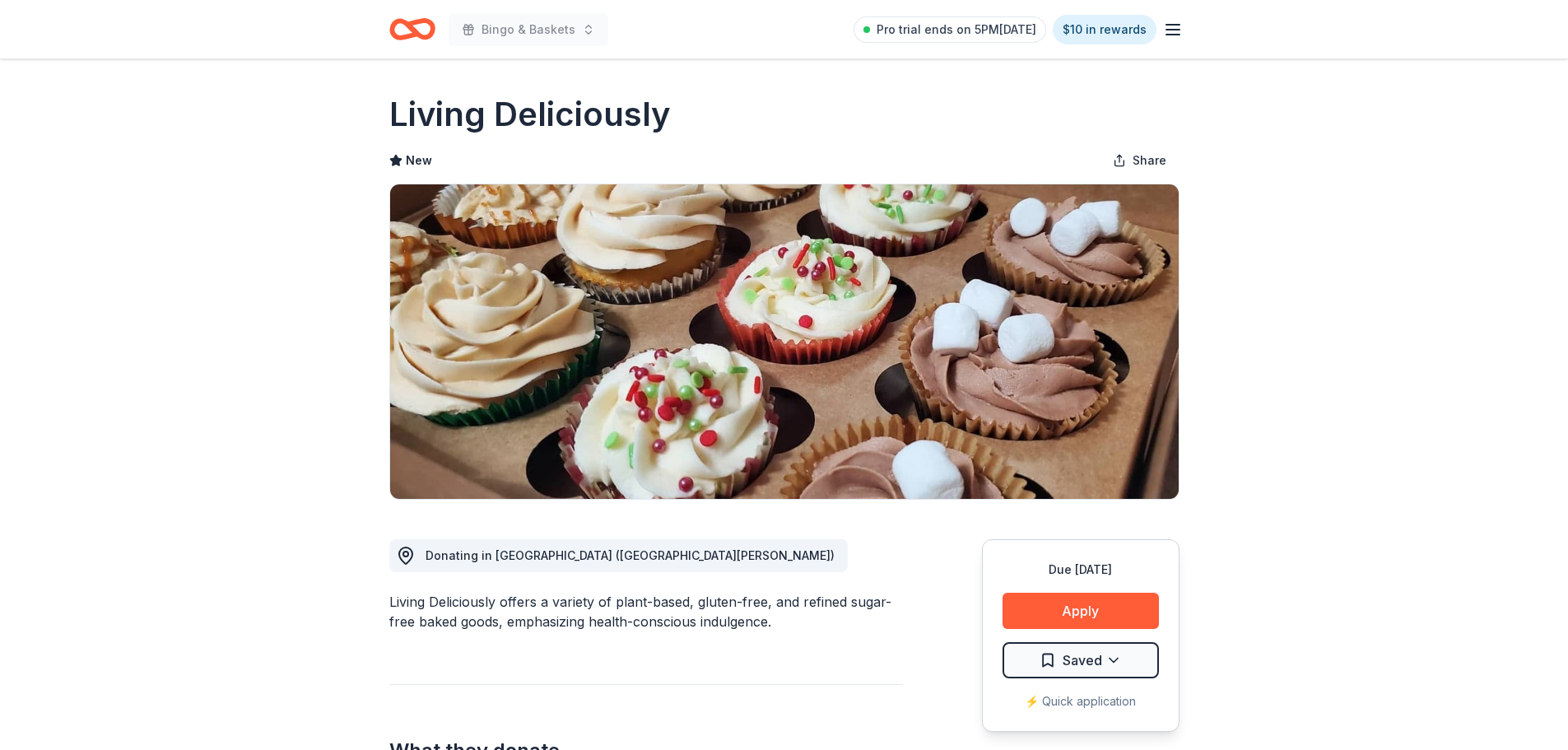
scroll to position [0, 0]
click at [1002, 594] on button "Apply" at bounding box center [1080, 612] width 156 height 36
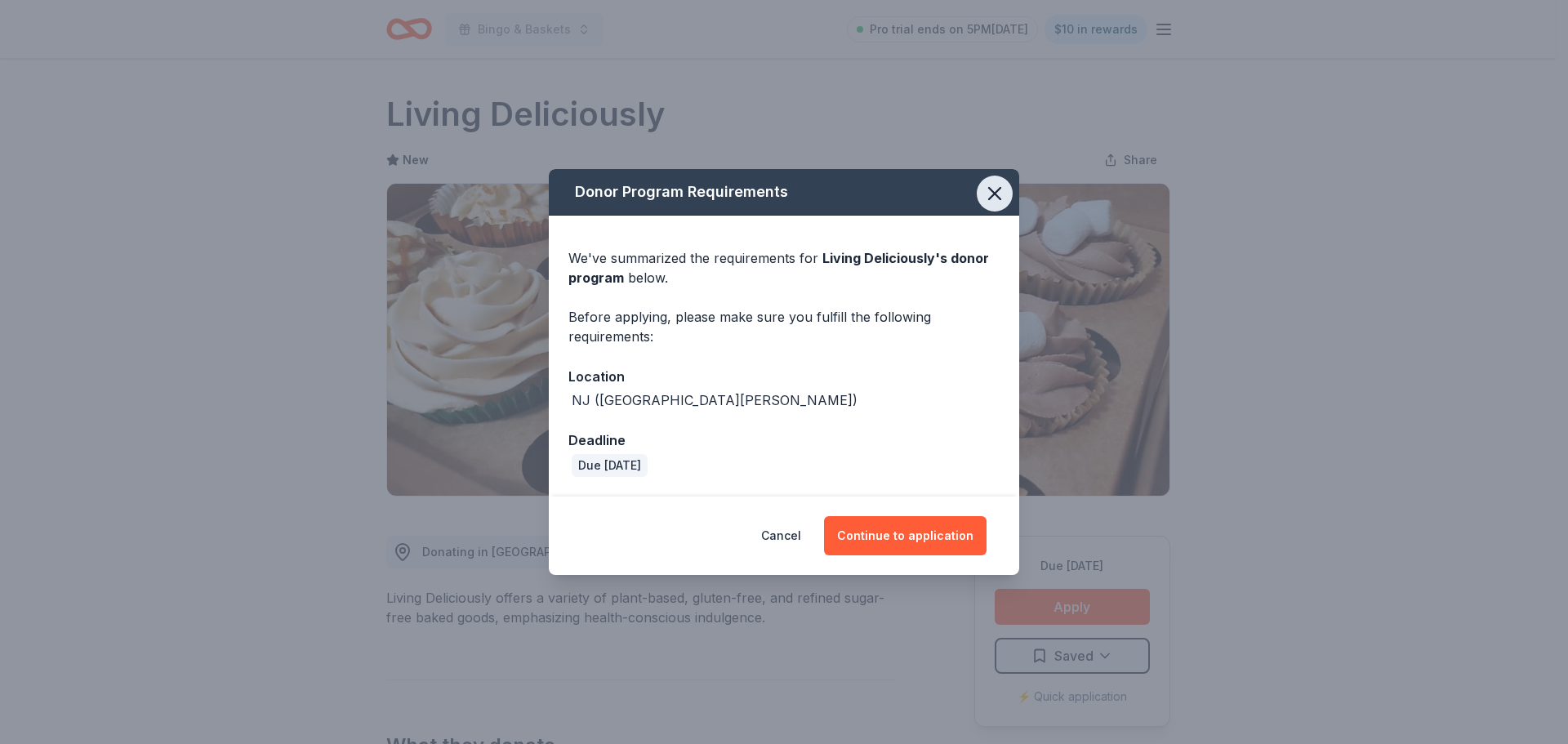
click at [995, 192] on icon "button" at bounding box center [994, 193] width 11 height 11
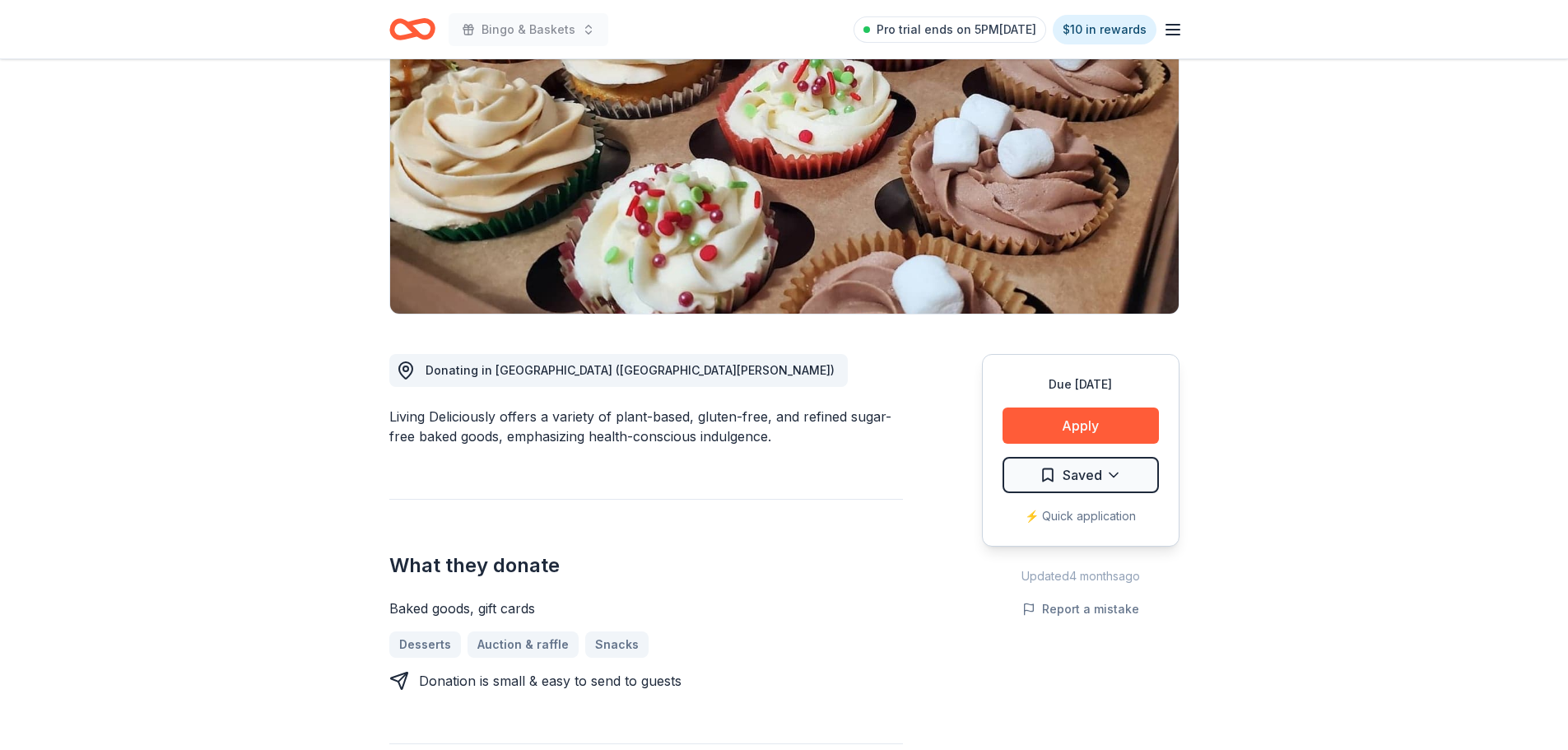
scroll to position [165, 0]
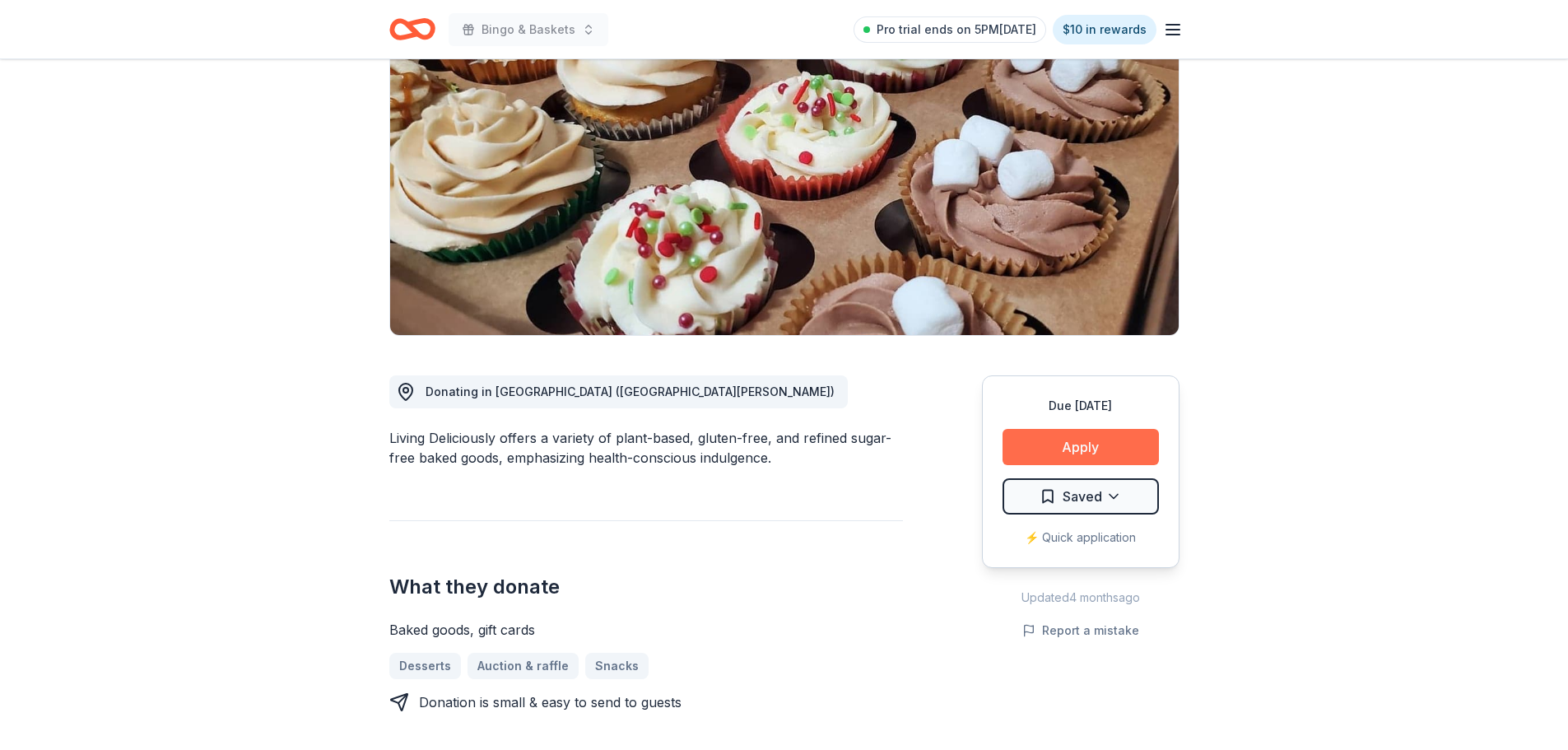
click at [1076, 443] on button "Apply" at bounding box center [1080, 447] width 156 height 36
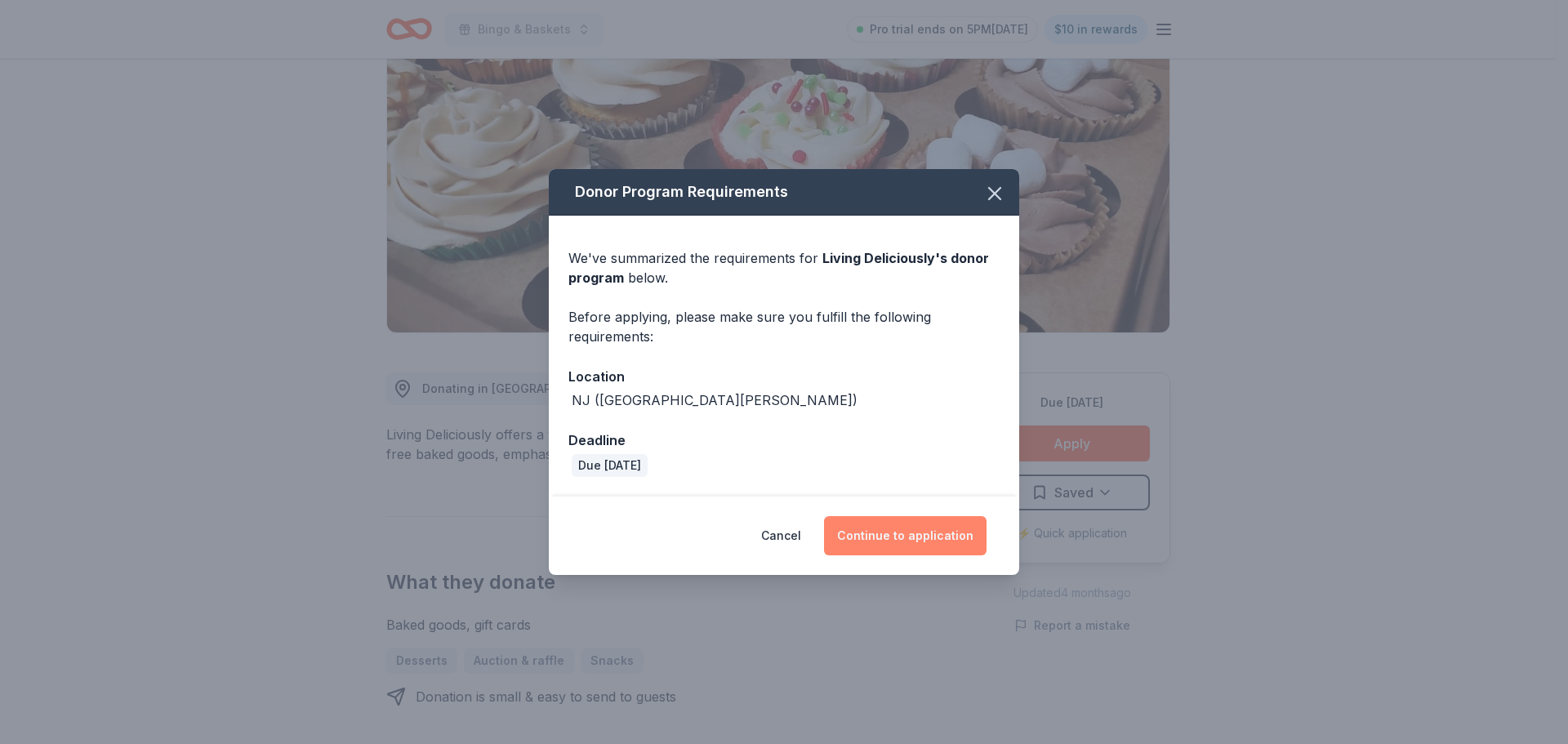
click at [940, 529] on button "Continue to application" at bounding box center [905, 536] width 163 height 39
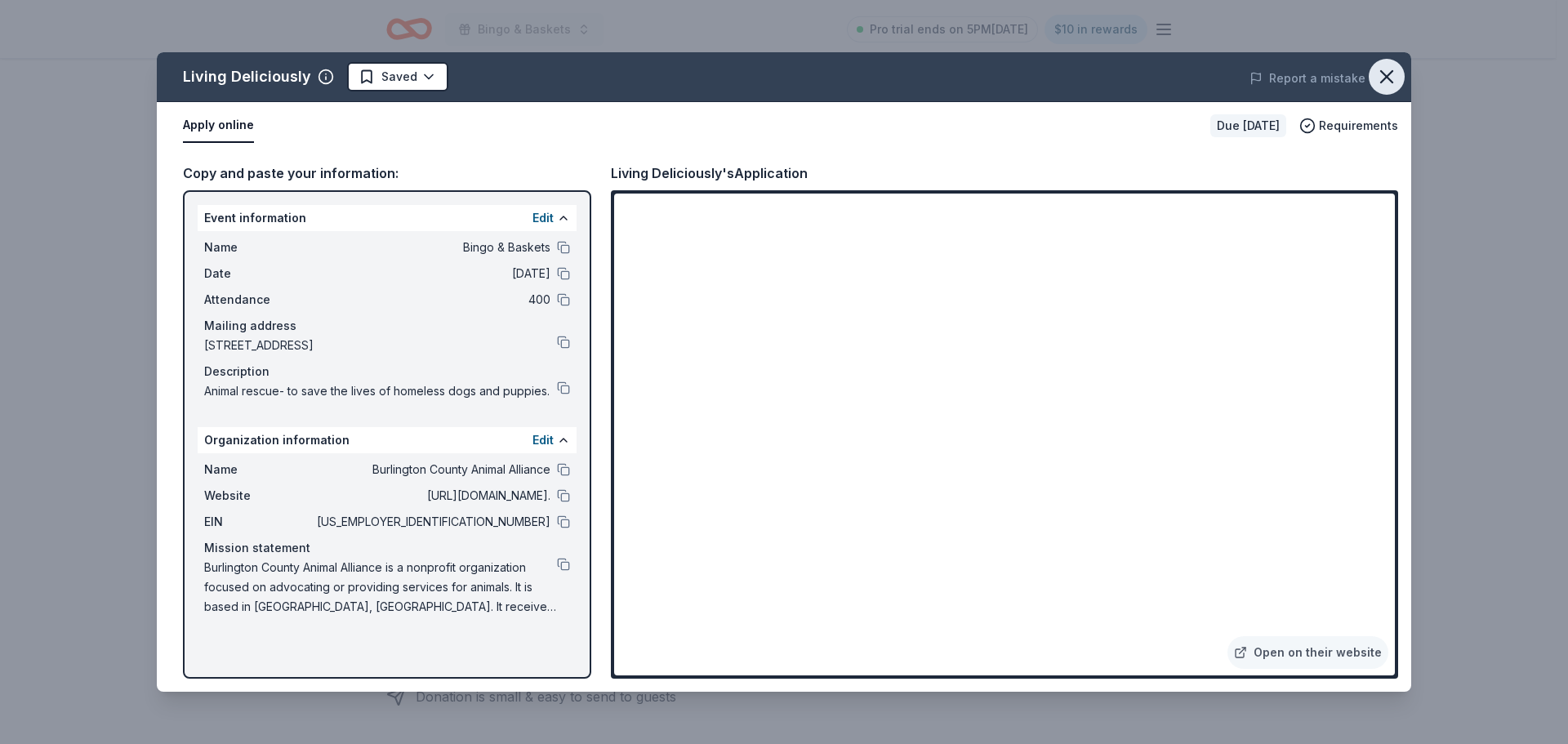
click at [1389, 73] on icon "button" at bounding box center [1386, 76] width 23 height 23
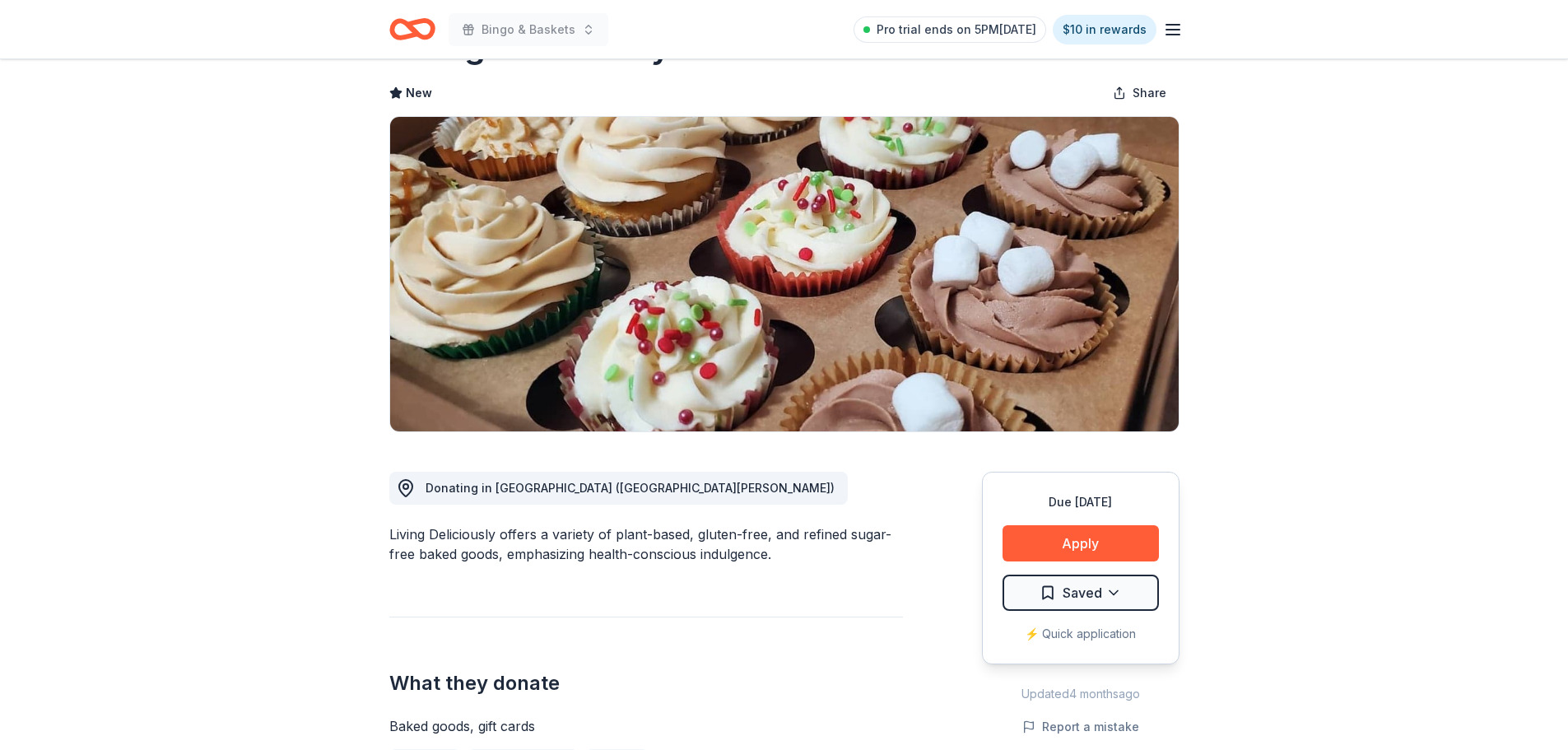
scroll to position [0, 0]
